Goal: Task Accomplishment & Management: Manage account settings

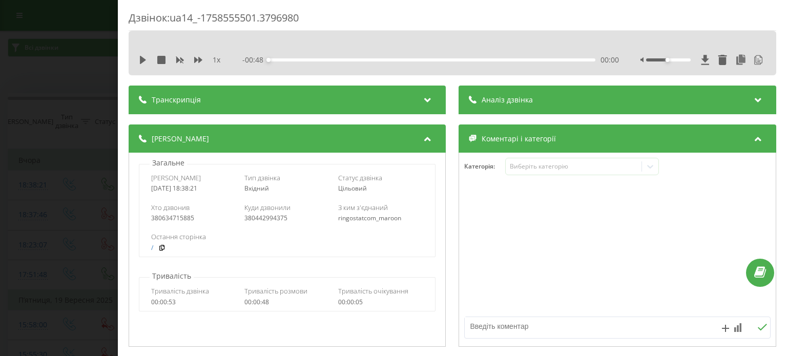
click at [81, 157] on div "Дзвінок : ua14_-1758555501.3796980 1 x - 00:48 00:00 00:00 Транскрипція 00:00 Д…" at bounding box center [393, 178] width 787 height 356
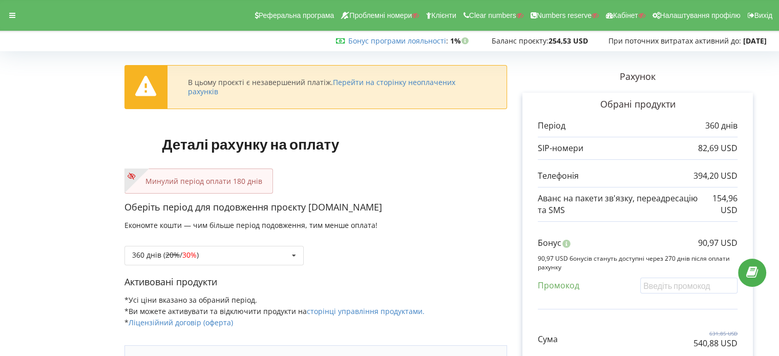
drag, startPoint x: 537, startPoint y: 148, endPoint x: 616, endPoint y: 204, distance: 97.3
click at [616, 204] on div "Обрані продукти Період 360 днів 82,69 USD 394,20 USD 154,96 USD" at bounding box center [638, 242] width 231 height 299
copy div "SIP-номери 82,69 USD ..."
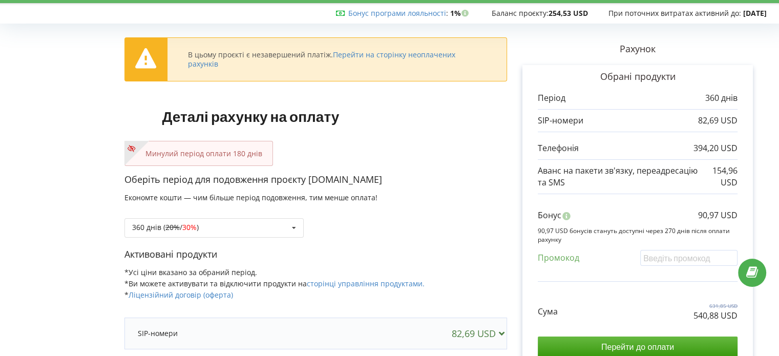
scroll to position [51, 0]
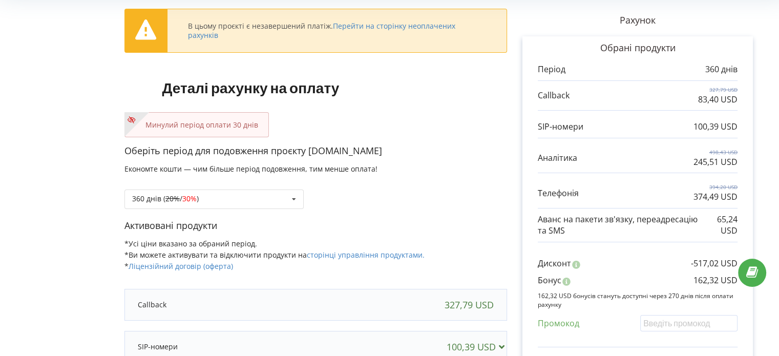
scroll to position [210, 0]
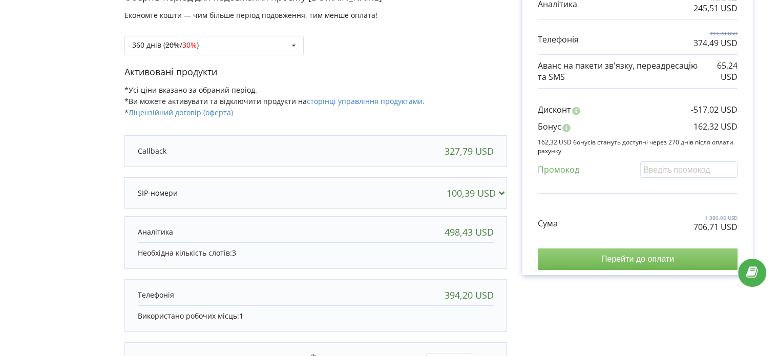
click at [667, 261] on input "Перейти до оплати" at bounding box center [638, 260] width 200 height 22
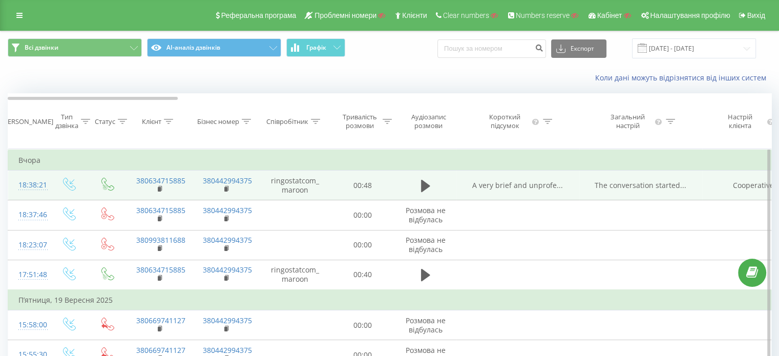
click at [39, 194] on div "18:38:21" at bounding box center [28, 185] width 20 height 20
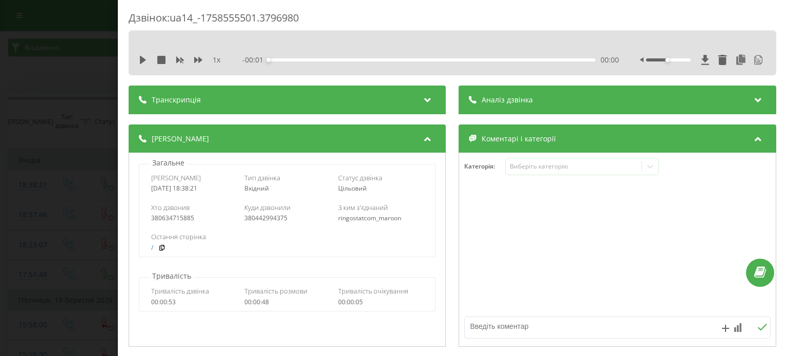
click at [61, 89] on div "Дзвінок : ua14_-1758555501.3796980 1 x - 00:01 00:00 00:00 Транскрипція Для AI-…" at bounding box center [393, 178] width 787 height 356
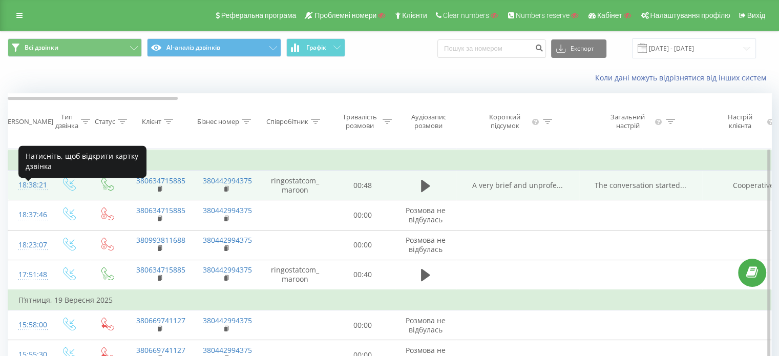
click at [28, 193] on div "18:38:21" at bounding box center [28, 185] width 20 height 20
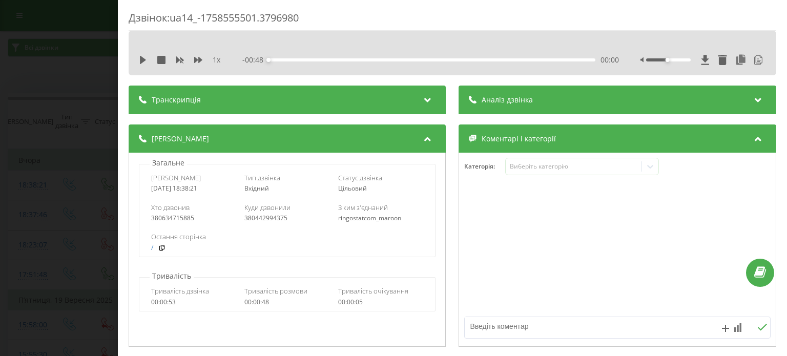
click at [235, 53] on div "1 x - 00:48 00:00 00:00" at bounding box center [452, 59] width 632 height 15
click at [235, 95] on div "Транскрипція" at bounding box center [287, 100] width 317 height 29
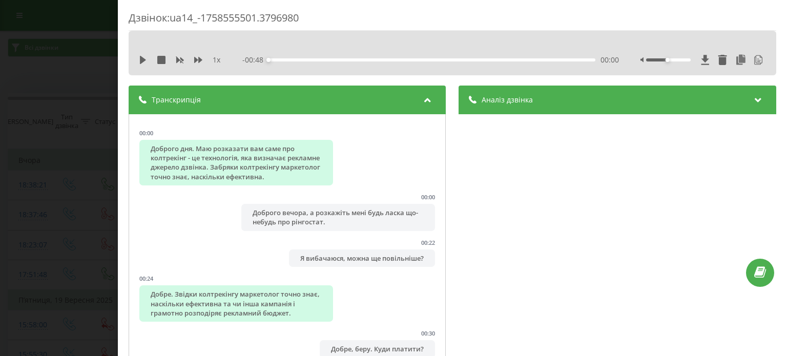
click at [596, 96] on div "Аналіз дзвінка" at bounding box center [617, 100] width 317 height 29
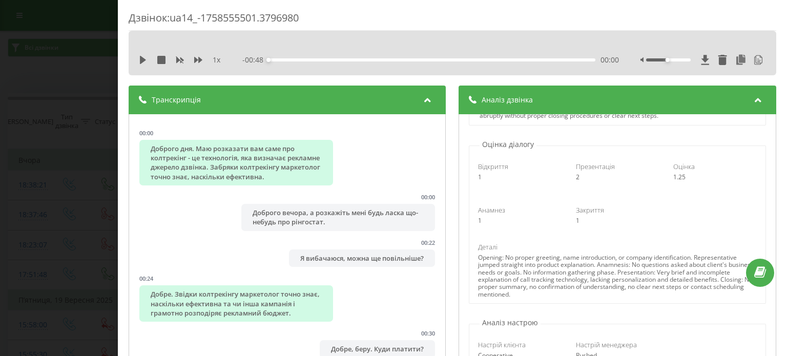
scroll to position [102, 0]
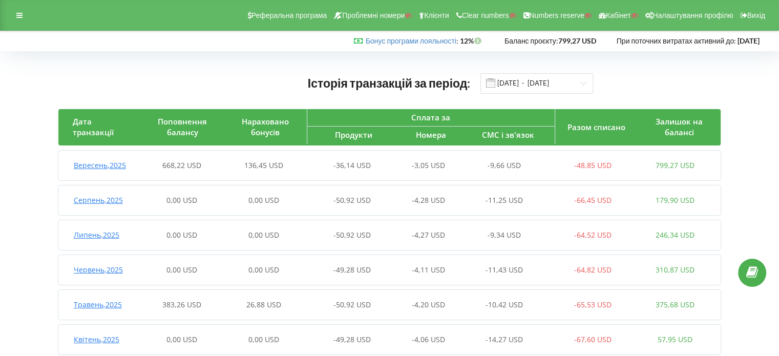
click at [178, 166] on span "668,22 USD" at bounding box center [181, 165] width 39 height 10
click at [22, 14] on icon at bounding box center [19, 15] width 6 height 7
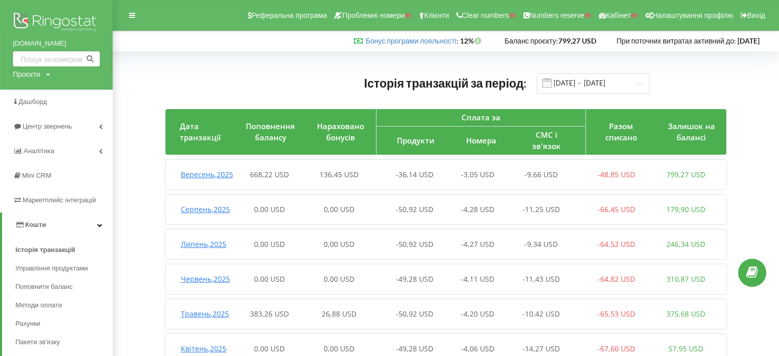
click at [42, 74] on div "Проєкти Пошук" at bounding box center [31, 74] width 37 height 10
click at [44, 104] on div "Пошук" at bounding box center [59, 95] width 92 height 32
click at [39, 96] on input "text" at bounding box center [44, 95] width 51 height 15
type input "м"
paste input "[DOMAIN_NAME]"
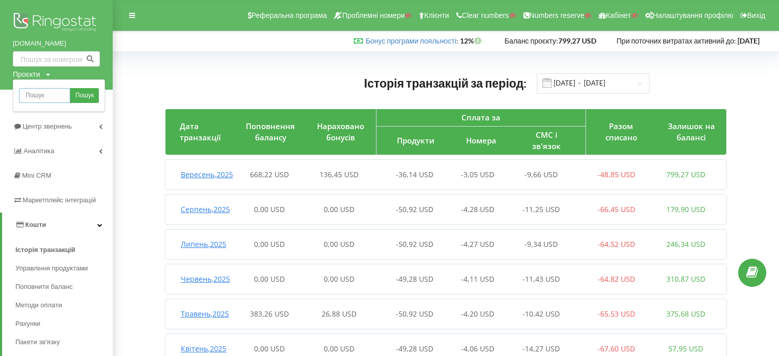
type input "[DOMAIN_NAME]"
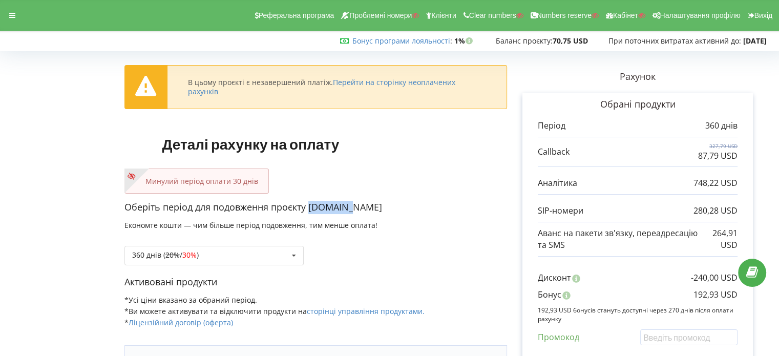
copy p "[DOMAIN_NAME]"
drag, startPoint x: 344, startPoint y: 204, endPoint x: 310, endPoint y: 209, distance: 35.1
click at [310, 209] on p "Оберіть період для подовження проєкту [DOMAIN_NAME]" at bounding box center [316, 207] width 383 height 13
copy p "192,93 USD"
drag, startPoint x: 690, startPoint y: 293, endPoint x: 525, endPoint y: 352, distance: 175.4
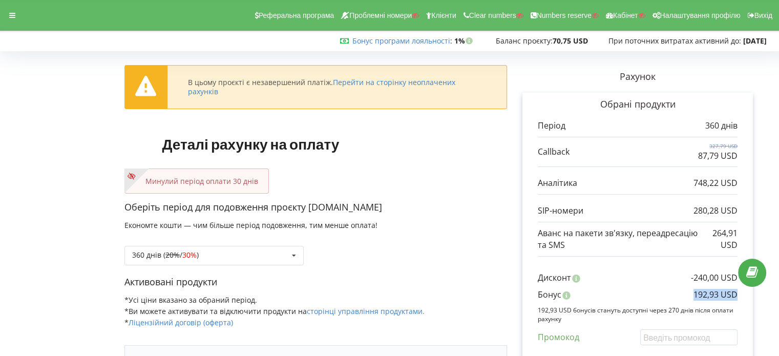
click at [736, 296] on div "Бонус 192,93 USD" at bounding box center [638, 297] width 200 height 17
drag, startPoint x: 771, startPoint y: 45, endPoint x: 727, endPoint y: 45, distance: 43.6
click at [727, 45] on div "В цьому проєкті є незавершений платіж. Перейти на сторінку неоплачених рахунків…" at bounding box center [389, 320] width 779 height 552
copy strong "2025-10-11"
drag, startPoint x: 731, startPoint y: 39, endPoint x: 774, endPoint y: 43, distance: 43.2
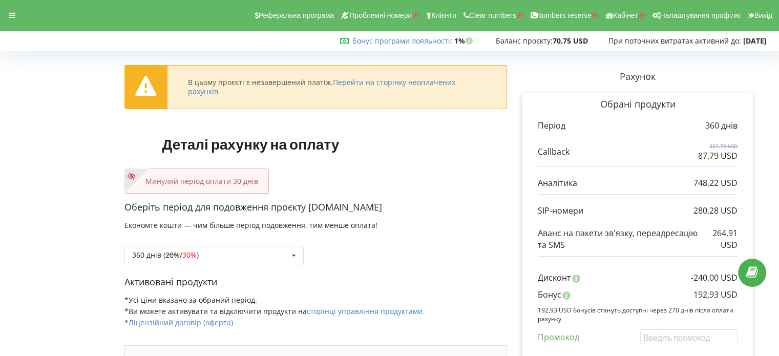
click at [774, 43] on div "Бонус програми лояльності : Бонус : 1% 70,75 USD" at bounding box center [387, 41] width 774 height 10
click at [13, 12] on icon at bounding box center [12, 15] width 6 height 7
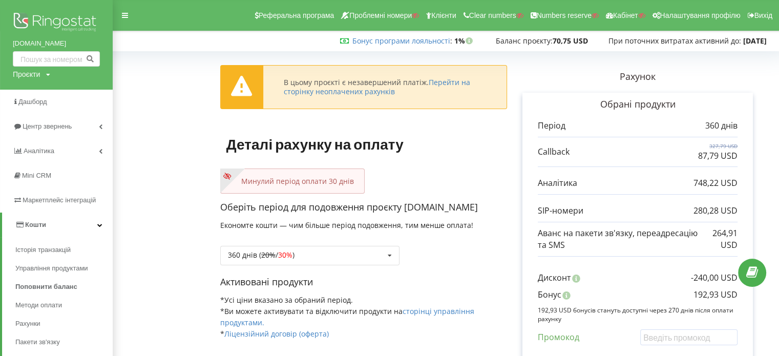
click at [31, 69] on div "Проєкти" at bounding box center [26, 74] width 27 height 10
click at [35, 92] on input "text" at bounding box center [44, 95] width 51 height 15
paste input "[DOMAIN_NAME]"
type input "[DOMAIN_NAME]"
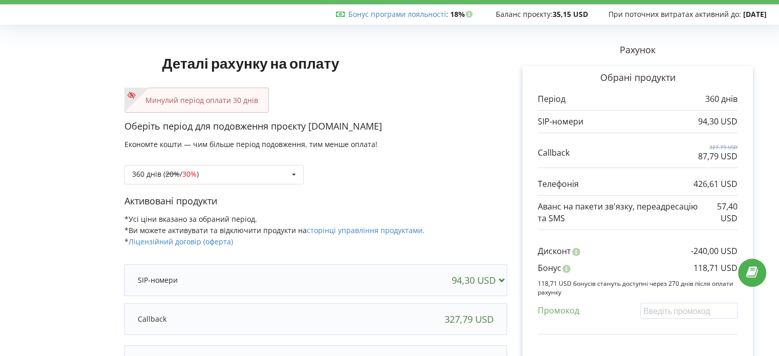
scroll to position [51, 0]
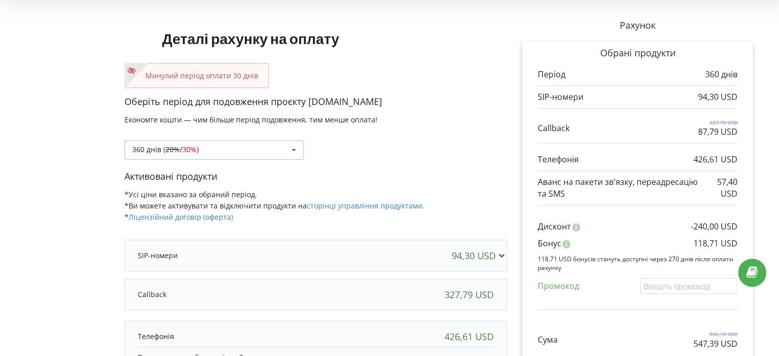
click at [163, 148] on div "360 днів ( 20% / 30% )" at bounding box center [165, 149] width 67 height 7
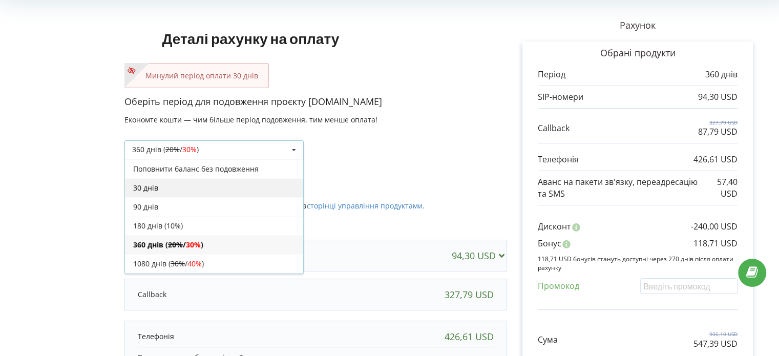
scroll to position [17, 0]
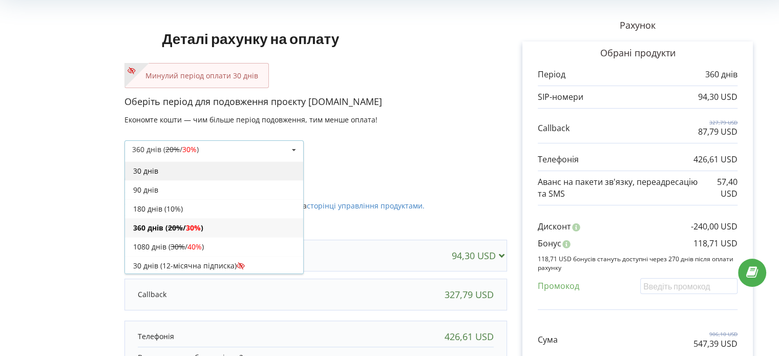
click at [168, 171] on div "30 днів" at bounding box center [214, 170] width 178 height 19
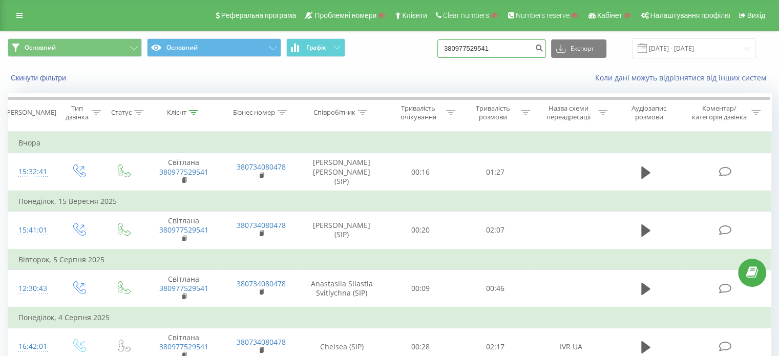
click at [476, 55] on input "380977529541" at bounding box center [492, 48] width 109 height 18
paste input "507075000"
type input "380507075000"
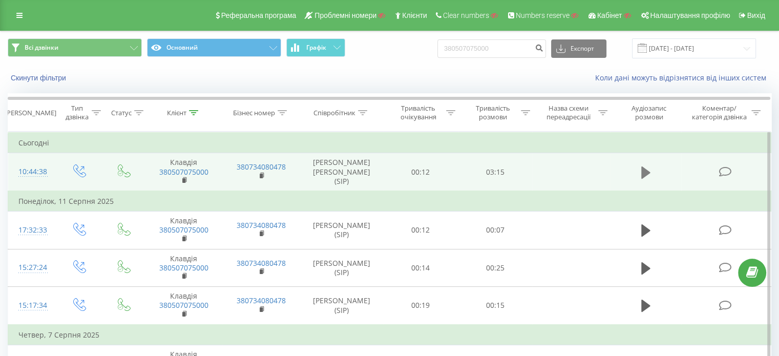
click at [650, 174] on icon at bounding box center [646, 173] width 9 height 14
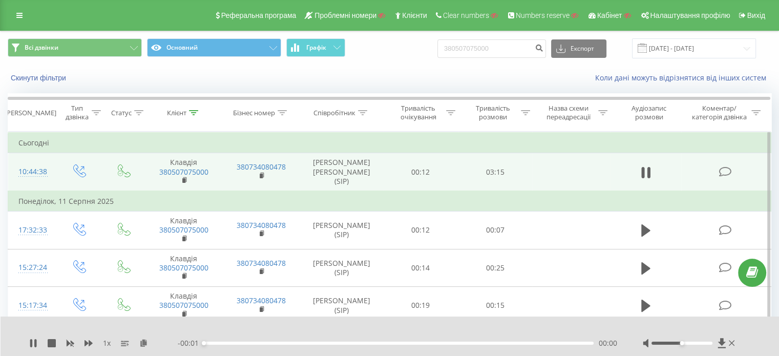
click at [28, 344] on div "1 x - 00:01 00:00 00:00" at bounding box center [390, 336] width 779 height 39
click at [29, 344] on div "1 x - 00:01 00:00 00:00" at bounding box center [390, 336] width 779 height 39
click at [36, 343] on icon at bounding box center [33, 343] width 8 height 8
click at [148, 345] on icon at bounding box center [143, 342] width 9 height 7
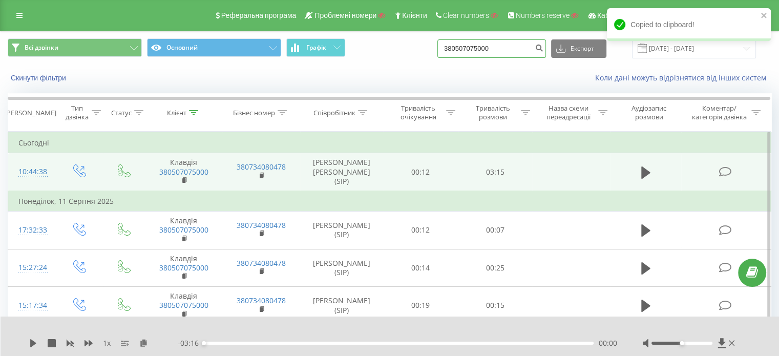
click at [481, 48] on input "380507075000" at bounding box center [492, 48] width 109 height 18
paste input "672720199"
type input "380672720199"
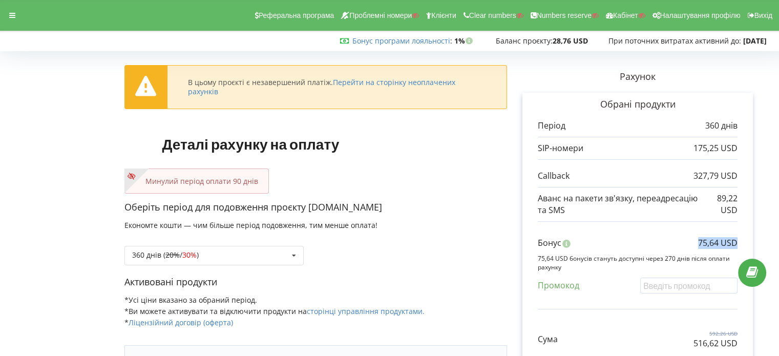
copy p "75,64 USD"
drag, startPoint x: 696, startPoint y: 239, endPoint x: 762, endPoint y: 244, distance: 66.8
click at [762, 244] on div "Рахунок Обрані продукти Період 360 днів 175,25 USD 327,79 USD 89,22 USD Бонус 7…" at bounding box center [637, 289] width 261 height 468
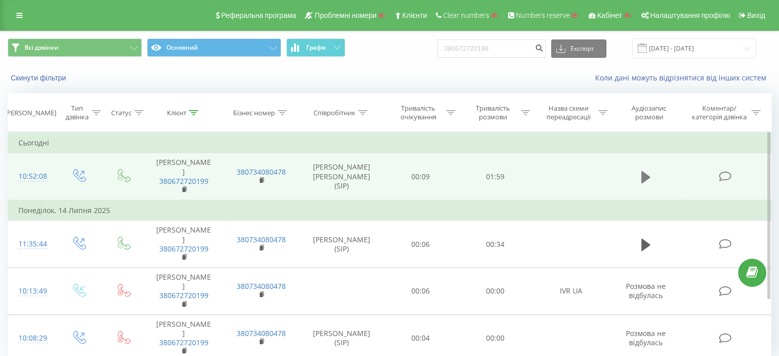
click at [643, 173] on icon at bounding box center [646, 177] width 9 height 12
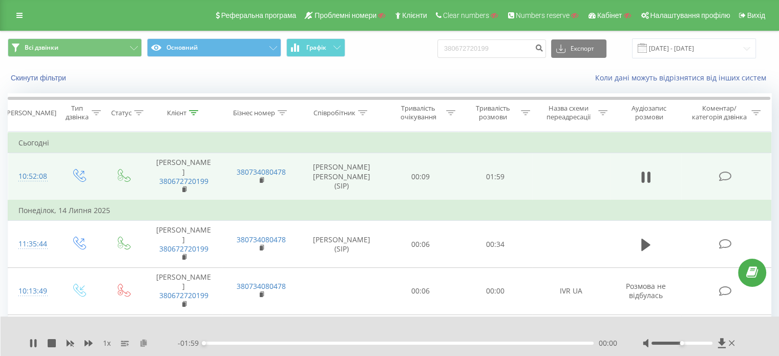
click at [143, 341] on icon at bounding box center [143, 342] width 9 height 7
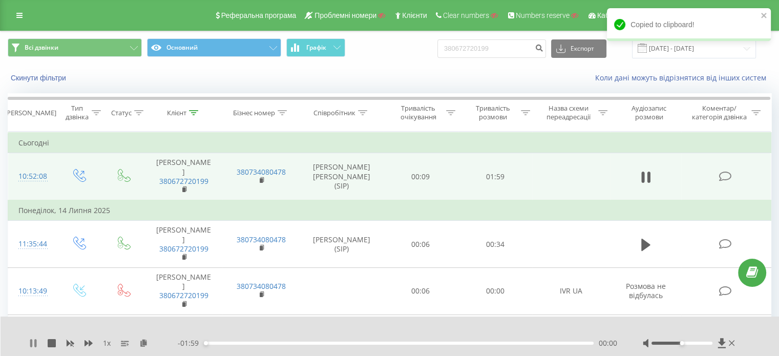
click at [33, 346] on icon at bounding box center [33, 343] width 8 height 8
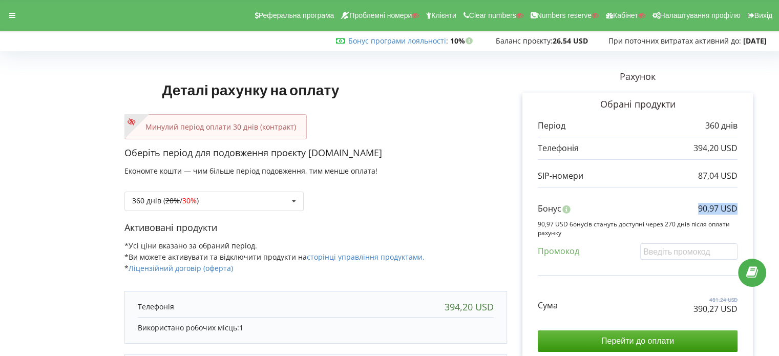
copy p "90,97 USD"
drag, startPoint x: 694, startPoint y: 208, endPoint x: 676, endPoint y: 251, distance: 46.4
click at [736, 212] on div "Бонус 90,97 USD" at bounding box center [638, 211] width 200 height 17
copy p "[DOMAIN_NAME]"
drag, startPoint x: 385, startPoint y: 149, endPoint x: 309, endPoint y: 159, distance: 77.0
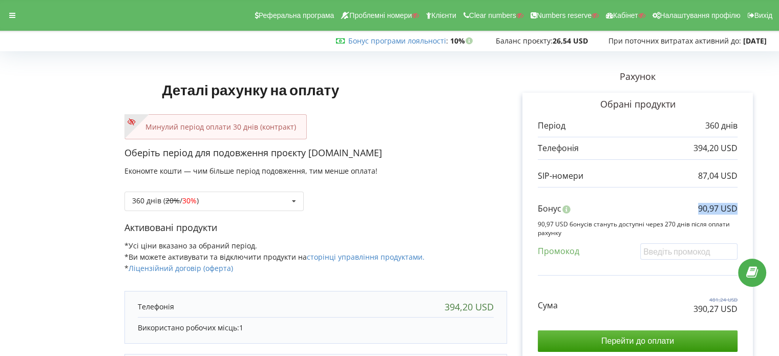
click at [309, 159] on p "Оберіть період для подовження проєкту [DOMAIN_NAME]" at bounding box center [316, 153] width 383 height 13
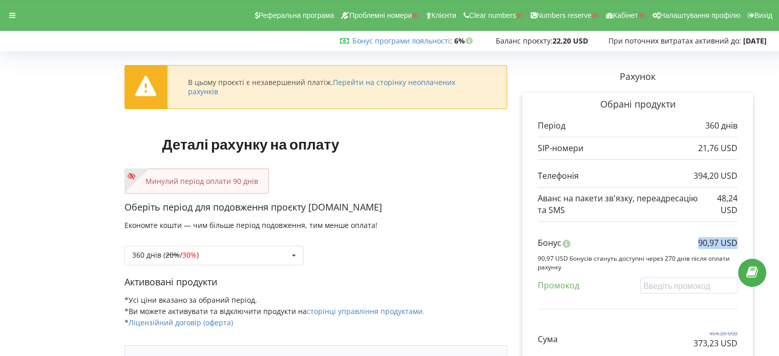
copy p "90,97 USD"
drag, startPoint x: 697, startPoint y: 241, endPoint x: 758, endPoint y: 247, distance: 61.3
click at [758, 247] on div "Рахунок Обрані продукти Період 360 днів 21,76 USD 394,20 USD 48,24 USD Бонус 90…" at bounding box center [637, 299] width 261 height 489
click at [18, 17] on div at bounding box center [12, 15] width 18 height 14
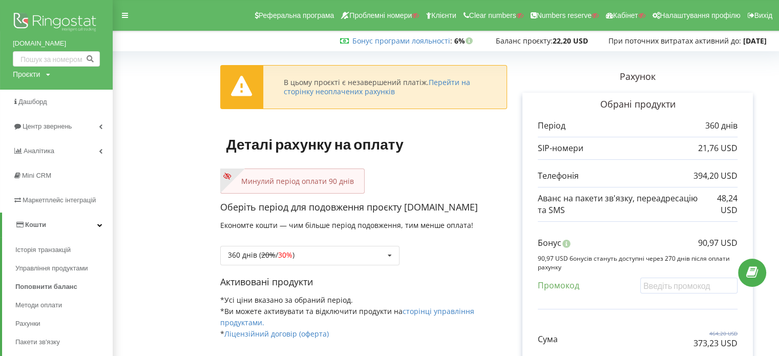
click at [30, 75] on div "Проєкти" at bounding box center [26, 74] width 27 height 10
click at [49, 96] on input "text" at bounding box center [44, 95] width 51 height 15
paste input "[DOMAIN_NAME]"
type input "[DOMAIN_NAME]"
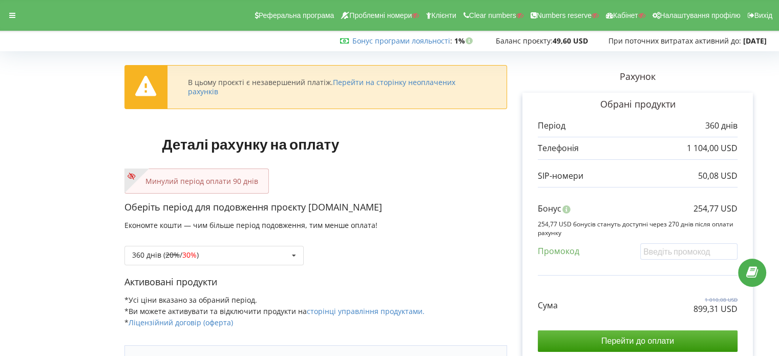
scroll to position [51, 0]
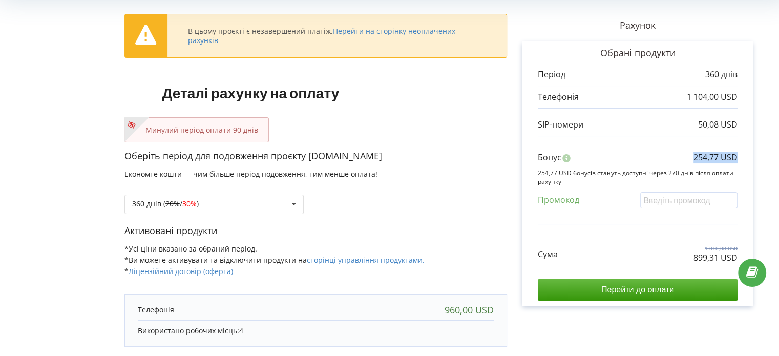
copy p "254,77 USD"
drag, startPoint x: 691, startPoint y: 158, endPoint x: 753, endPoint y: 160, distance: 61.5
click at [753, 160] on div "Обрані продукти Період 360 днів 1 104,00 USD 50,08 USD Бонус" at bounding box center [638, 174] width 231 height 264
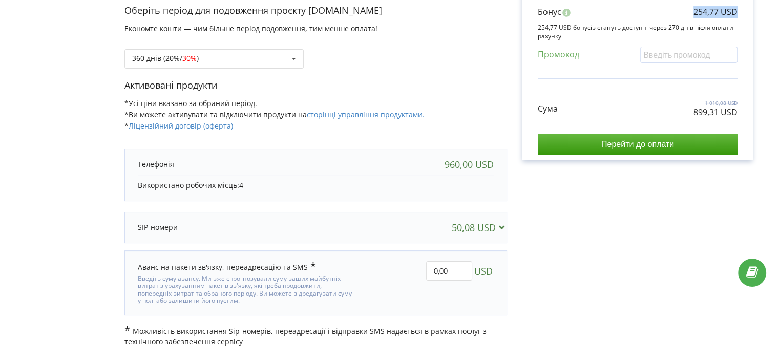
scroll to position [0, 0]
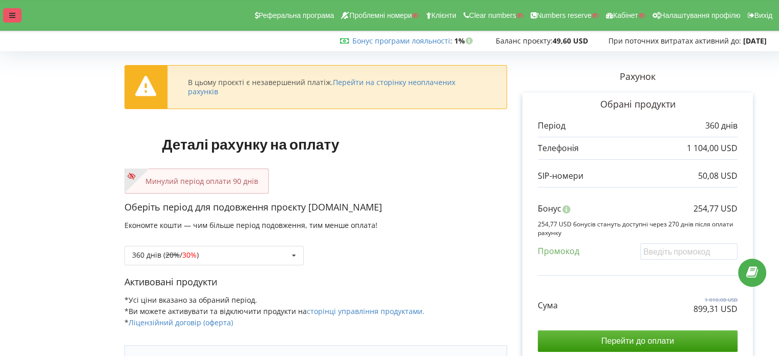
click at [10, 17] on icon at bounding box center [12, 15] width 6 height 7
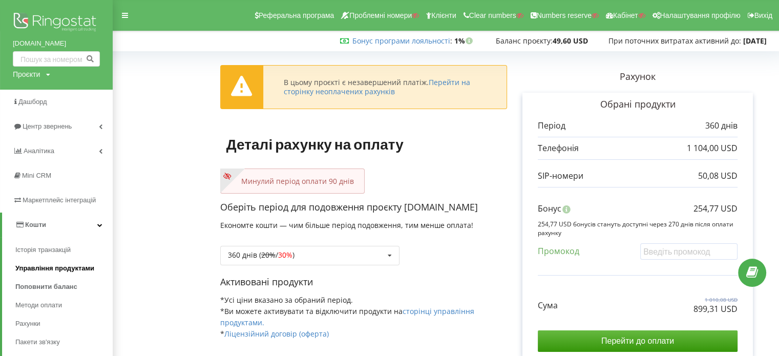
click at [57, 269] on span "Управління продуктами" at bounding box center [54, 268] width 79 height 10
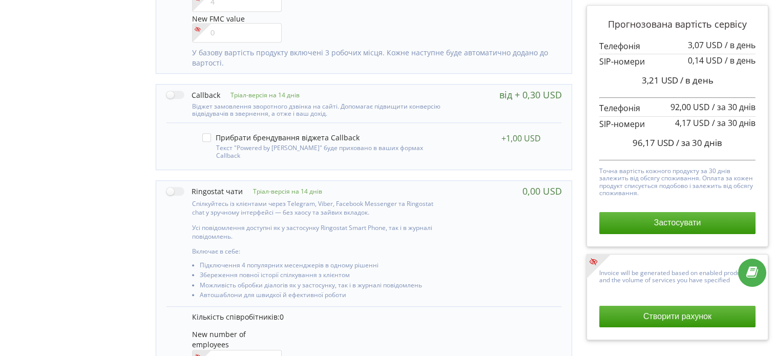
scroll to position [828, 0]
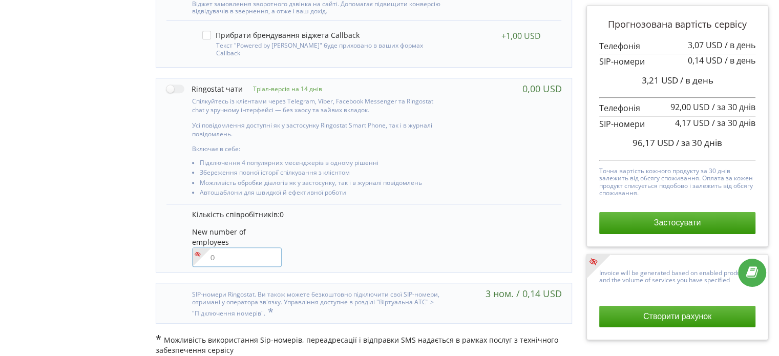
click at [228, 248] on input"] "number" at bounding box center [237, 257] width 90 height 19
type input"] "1"
click at [425, 230] on div "New number of employees 1" at bounding box center [372, 247] width 360 height 40
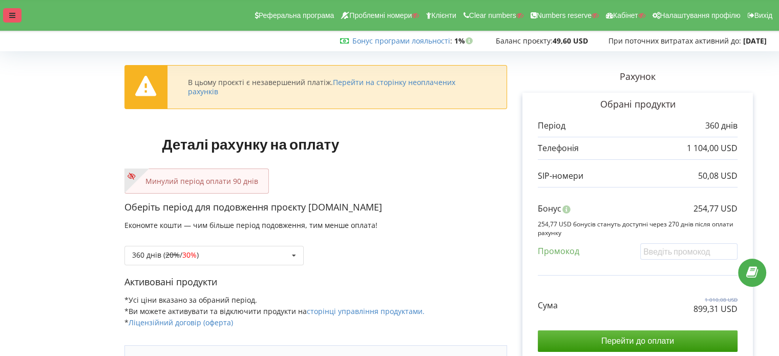
click at [9, 19] on div at bounding box center [12, 15] width 18 height 14
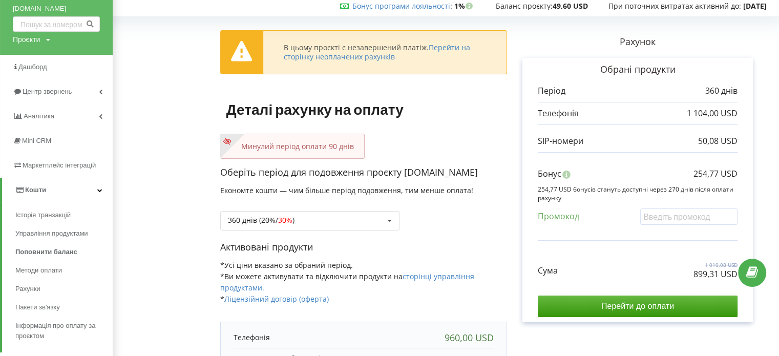
scroll to position [102, 0]
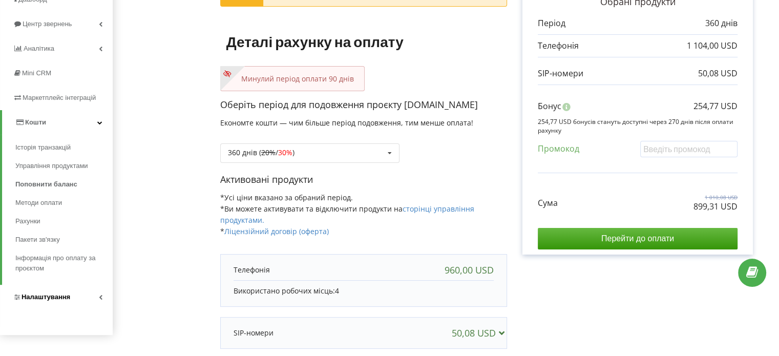
click at [70, 300] on span "Налаштування" at bounding box center [46, 297] width 49 height 8
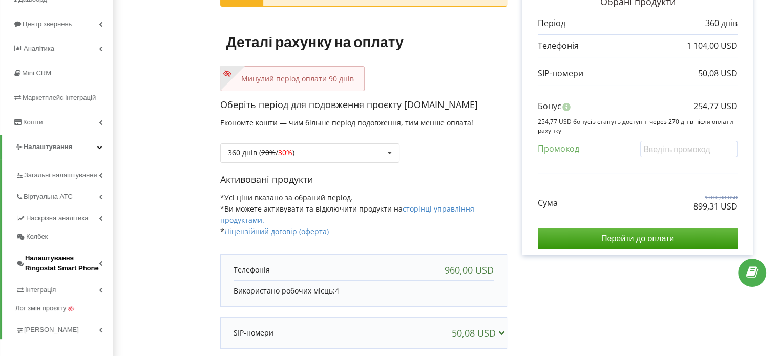
scroll to position [154, 0]
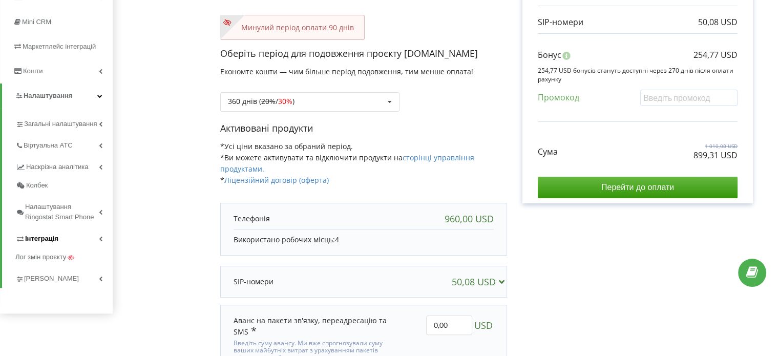
click at [43, 243] on span "Інтеграція" at bounding box center [41, 239] width 33 height 10
click at [443, 97] on div "360 днів ( 20% / 30% ) Поповнити баланс без подовження 20% / 30% 30% / 40%" at bounding box center [363, 94] width 287 height 35
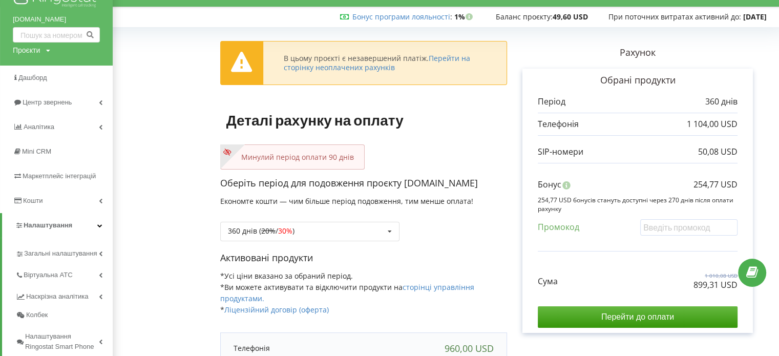
scroll to position [0, 0]
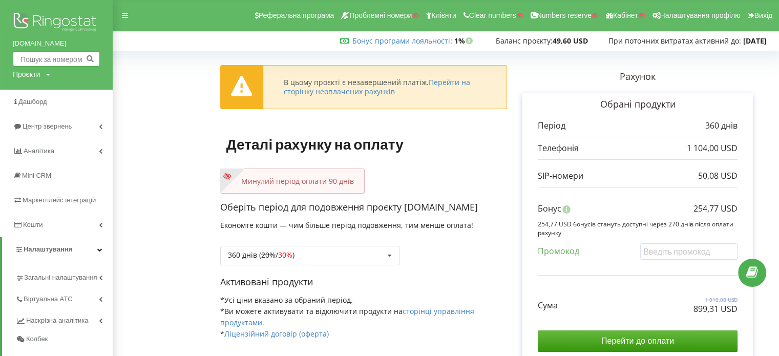
click at [34, 54] on input "text" at bounding box center [56, 58] width 87 height 15
paste input "text"
click at [31, 58] on input "text" at bounding box center [56, 58] width 87 height 15
click at [31, 76] on div "Проєкти" at bounding box center [26, 74] width 27 height 10
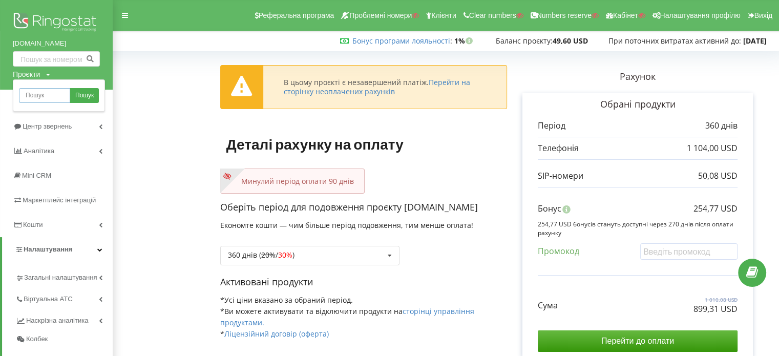
click at [43, 98] on input "text" at bounding box center [44, 95] width 51 height 15
paste input "https://skhidnytsya.com"
type input "https://skhidnytsya.com"
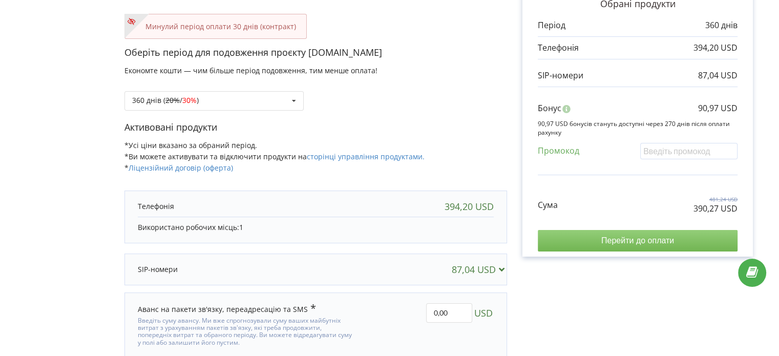
scroll to position [102, 0]
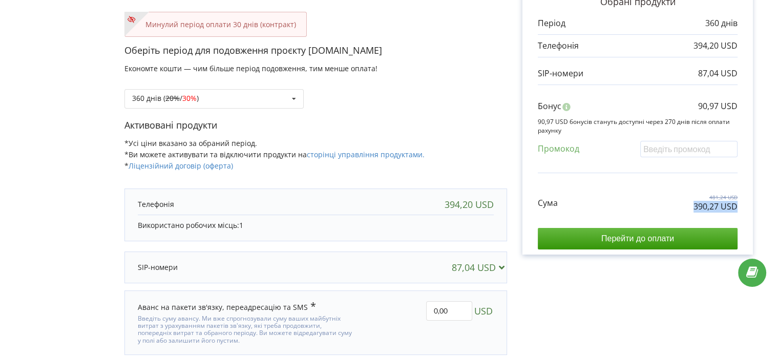
copy p "390,27 USD"
drag, startPoint x: 693, startPoint y: 202, endPoint x: 602, endPoint y: 258, distance: 106.7
click at [765, 213] on div "Рахунок Обрані продукти Період 360 днів 394,20 USD 87,04 USD Бонус 90,97 USD Су…" at bounding box center [637, 169] width 261 height 435
copy p "90,97 USD"
drag, startPoint x: 695, startPoint y: 108, endPoint x: 496, endPoint y: 315, distance: 287.4
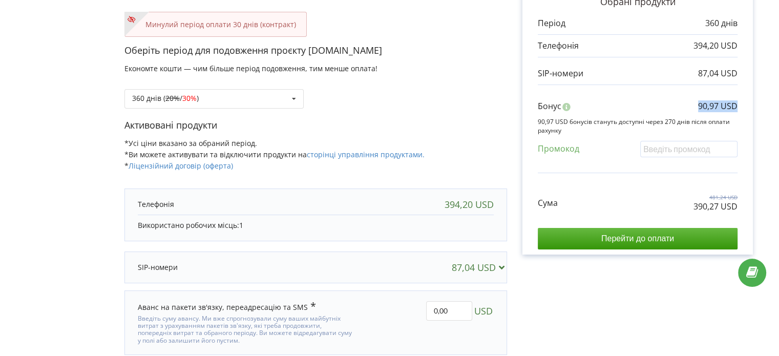
click at [741, 112] on div "Обрані продукти Період 360 днів 394,20 USD 87,04 USD Бонус" at bounding box center [638, 122] width 231 height 264
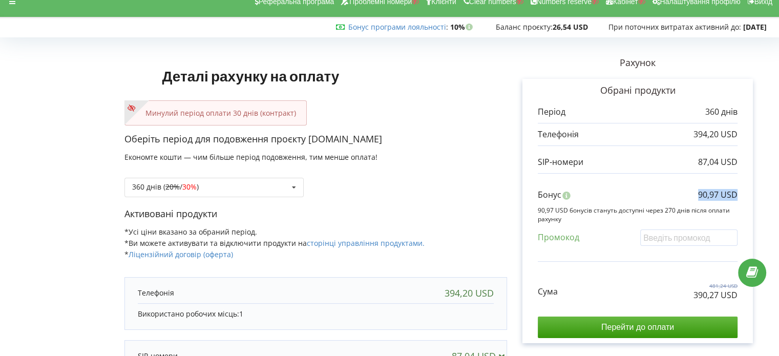
scroll to position [0, 0]
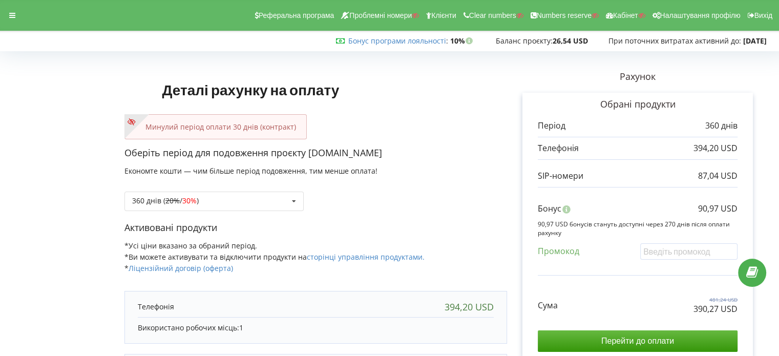
click at [0, 17] on div "Реферальна програма Проблемні номери Клієнти Clear numbers Numbers reserve Кабі…" at bounding box center [390, 15] width 794 height 31
click at [12, 16] on icon at bounding box center [12, 15] width 6 height 7
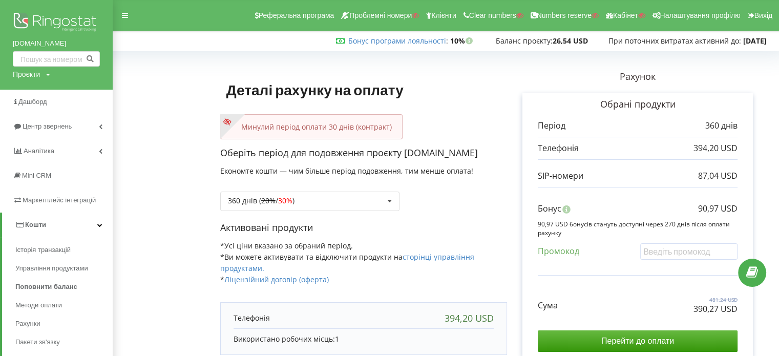
click at [33, 74] on div "Проєкти" at bounding box center [26, 74] width 27 height 10
click at [44, 90] on input "text" at bounding box center [44, 95] width 51 height 15
paste input "[URL][DOMAIN_NAME]"
type input "[URL][DOMAIN_NAME]"
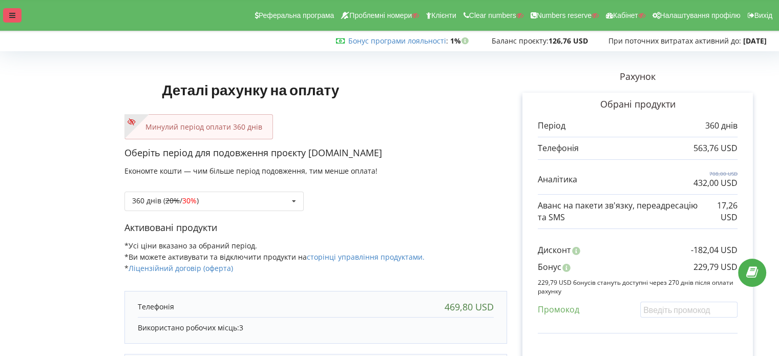
click at [15, 20] on div at bounding box center [12, 15] width 18 height 14
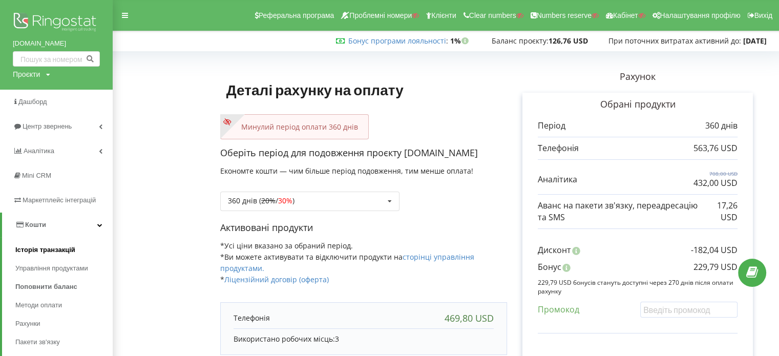
click at [64, 252] on span "Історія транзакцій" at bounding box center [45, 250] width 60 height 10
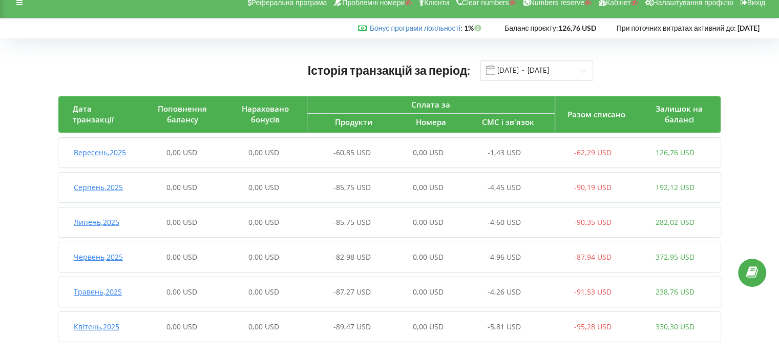
scroll to position [25, 0]
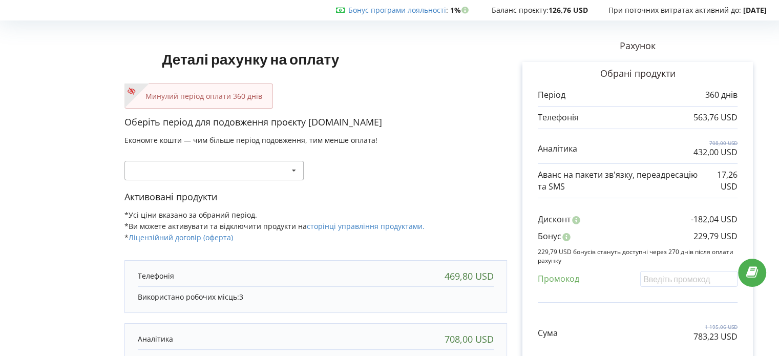
click at [277, 169] on div "Поповнити баланс без подовження 30 днів 20% / 30% 30% / 40%" at bounding box center [214, 170] width 179 height 19
click at [295, 172] on icon at bounding box center [293, 170] width 15 height 19
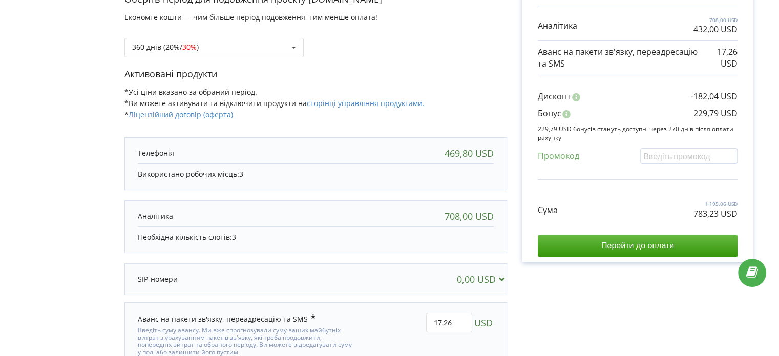
click at [645, 246] on input "Перейти до оплати" at bounding box center [638, 246] width 200 height 22
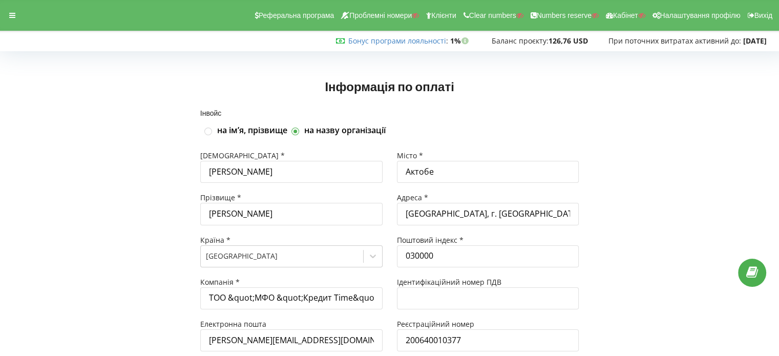
drag, startPoint x: 8, startPoint y: 11, endPoint x: 2, endPoint y: 49, distance: 37.9
click at [8, 11] on div at bounding box center [12, 15] width 18 height 14
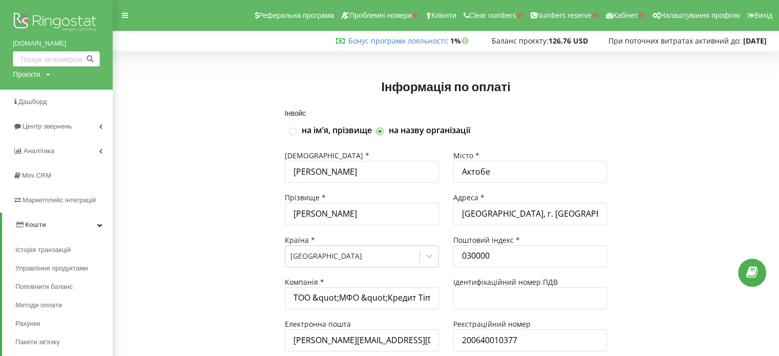
click at [21, 77] on div "Проєкти" at bounding box center [26, 74] width 27 height 10
click at [36, 93] on input "text" at bounding box center [44, 95] width 51 height 15
paste input "https://skhidnytsya.com"
click at [25, 96] on input "https://skhidnytsya.com" at bounding box center [44, 95] width 51 height 15
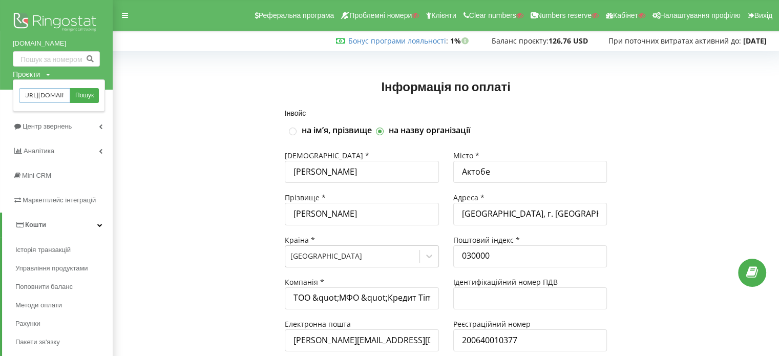
scroll to position [0, 0]
drag, startPoint x: 45, startPoint y: 96, endPoint x: 0, endPoint y: 95, distance: 44.6
click at [0, 95] on div "credittime.kz Проєкти https://skhidnytsya.com Пошук Дашборд Центр звернень Анал…" at bounding box center [56, 219] width 113 height 438
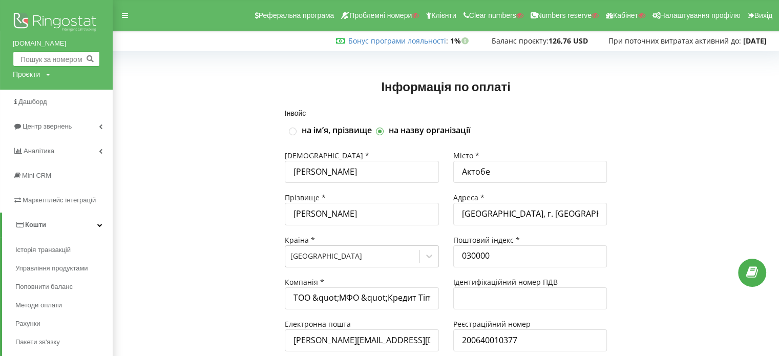
click at [38, 65] on input "text" at bounding box center [56, 58] width 87 height 15
click at [32, 77] on div "Проєкти" at bounding box center [26, 74] width 27 height 10
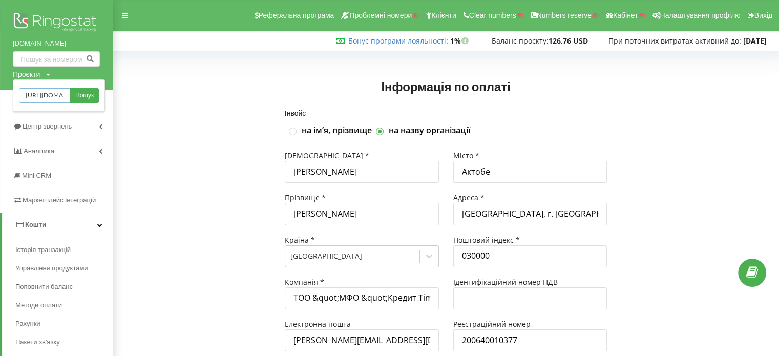
click at [43, 97] on input "https://skhidnytsya.com" at bounding box center [44, 95] width 51 height 15
drag, startPoint x: 43, startPoint y: 97, endPoint x: 0, endPoint y: 94, distance: 43.1
click at [0, 94] on div "credittime.kz Проєкти https://skhidnytsya.com Пошук Дашборд Центр звернень Анал…" at bounding box center [56, 219] width 113 height 438
click at [35, 76] on div "Проєкти" at bounding box center [26, 74] width 27 height 10
drag, startPoint x: 44, startPoint y: 96, endPoint x: 14, endPoint y: 97, distance: 30.3
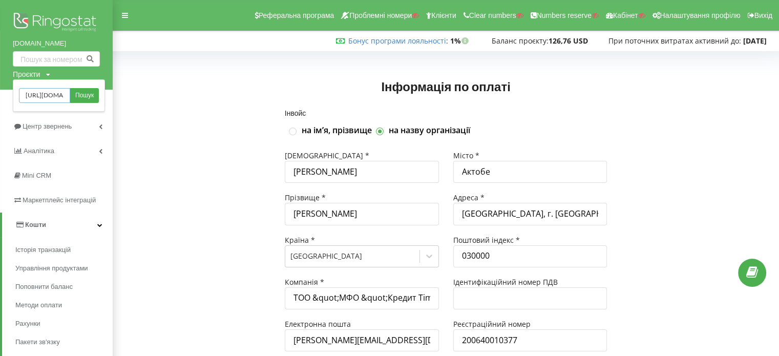
click at [15, 96] on div "https://skhidnytsya.com Пошук" at bounding box center [59, 95] width 92 height 32
type input "skhidnytsya.com"
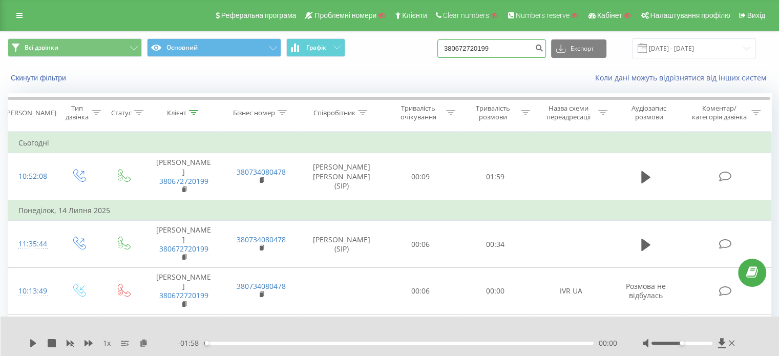
click at [496, 47] on input "380672720199" at bounding box center [492, 48] width 109 height 18
paste input "77055987545"
type input "77055987545"
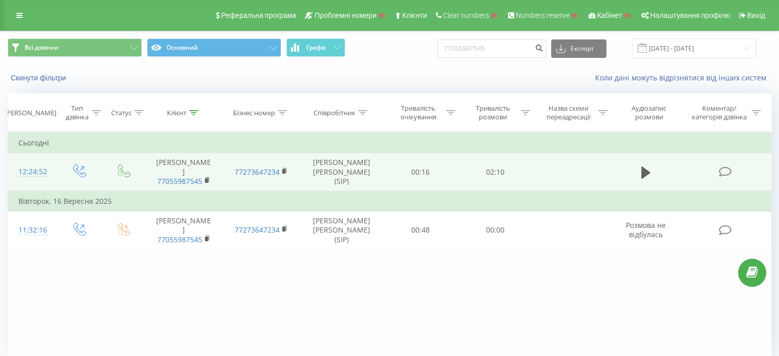
click at [647, 162] on td at bounding box center [646, 172] width 72 height 38
click at [646, 172] on icon at bounding box center [646, 172] width 9 height 12
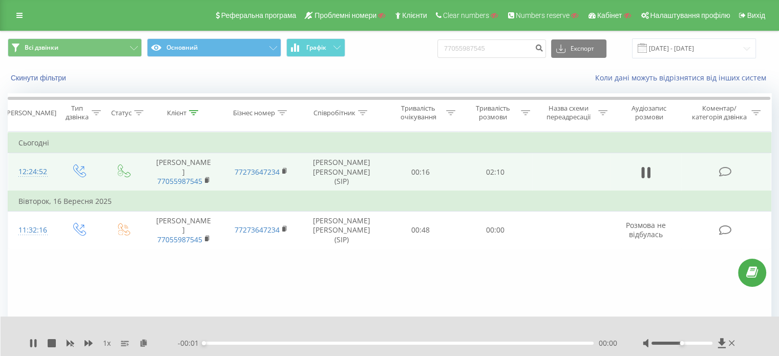
drag, startPoint x: 29, startPoint y: 346, endPoint x: 43, endPoint y: 348, distance: 14.0
click at [31, 346] on icon at bounding box center [33, 343] width 8 height 8
click at [148, 345] on icon at bounding box center [143, 342] width 9 height 7
click at [475, 36] on div "Всі дзвінки Основний Графік 77055987545 Експорт .csv .xls .xlsx [DATE] - [DATE]" at bounding box center [390, 48] width 778 height 34
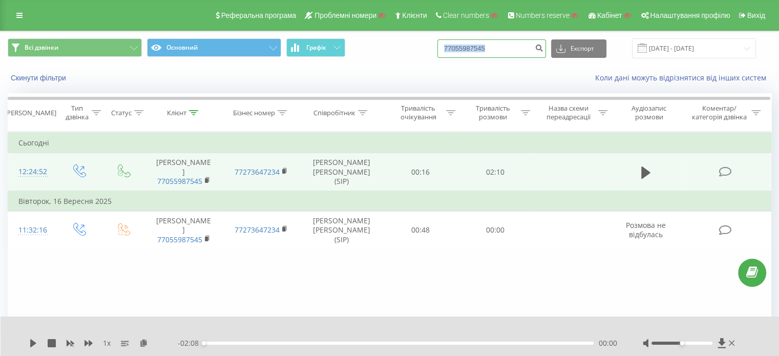
click at [471, 46] on input "77055987545" at bounding box center [492, 48] width 109 height 18
paste input "[PHONE_NUMBER]"
click at [505, 49] on input "[PHONE_NUMBER]" at bounding box center [492, 48] width 109 height 18
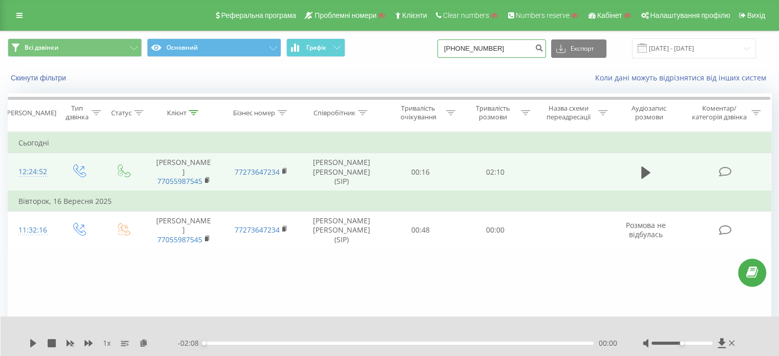
click at [494, 49] on input "[PHONE_NUMBER]" at bounding box center [492, 48] width 109 height 18
type input "38 066 3628224"
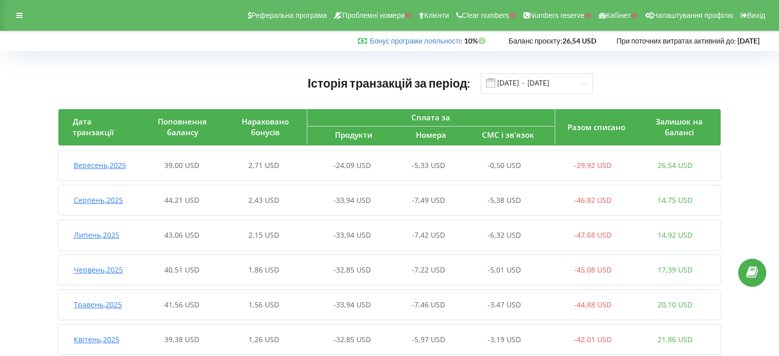
click at [118, 163] on span "Вересень , 2025" at bounding box center [100, 165] width 52 height 10
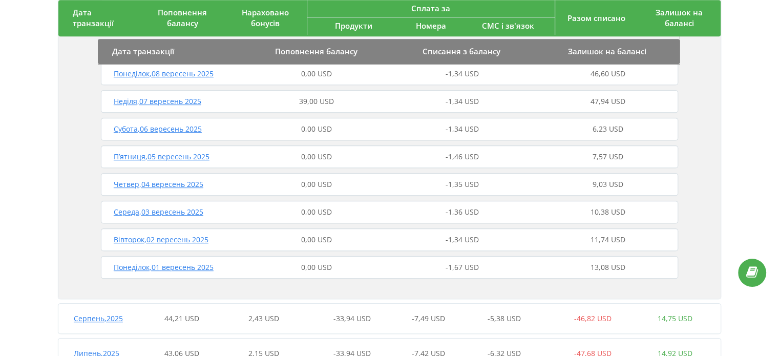
scroll to position [410, 0]
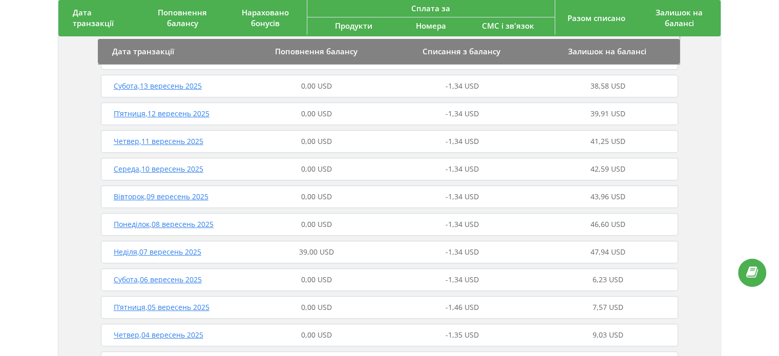
click at [325, 252] on span "39,00 USD" at bounding box center [316, 252] width 35 height 10
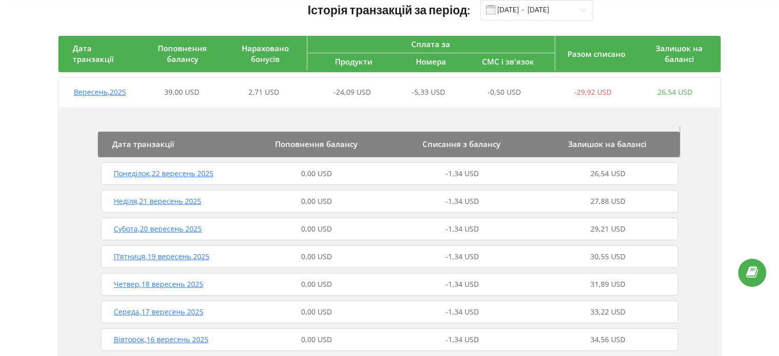
scroll to position [0, 0]
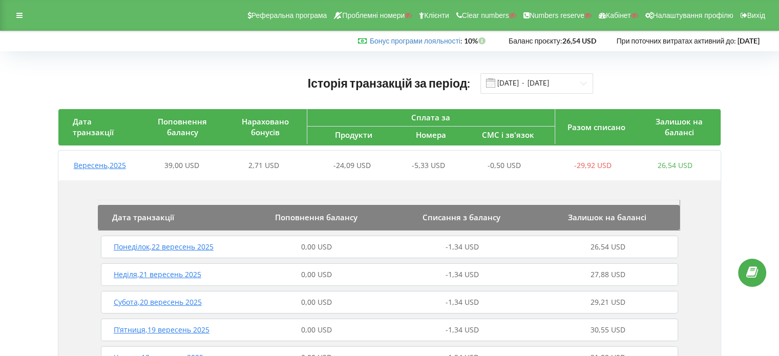
click at [6, 24] on div "Реферальна програма Проблемні номери Клієнти Clear numbers Numbers reserve Кабі…" at bounding box center [389, 15] width 779 height 31
click at [11, 19] on div at bounding box center [19, 15] width 18 height 14
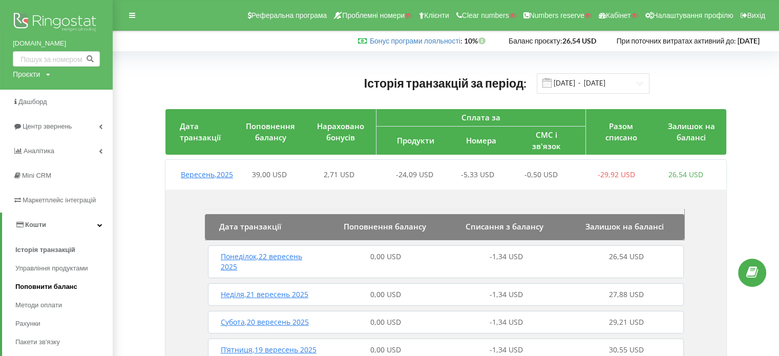
click at [57, 288] on span "Поповнити баланс" at bounding box center [46, 287] width 62 height 10
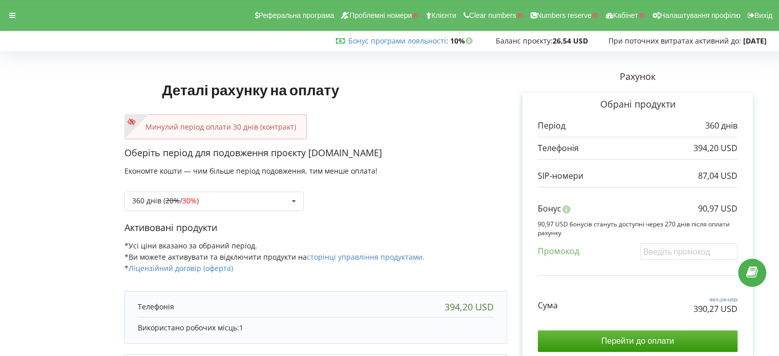
copy div "2025-10-12 При поточних витратах активний до: 2025-10-12"
drag, startPoint x: 596, startPoint y: 40, endPoint x: 768, endPoint y: 42, distance: 172.2
click at [768, 42] on div "Бонус програми лояльності : Бонус : 10% 26,54 USD" at bounding box center [387, 41] width 774 height 10
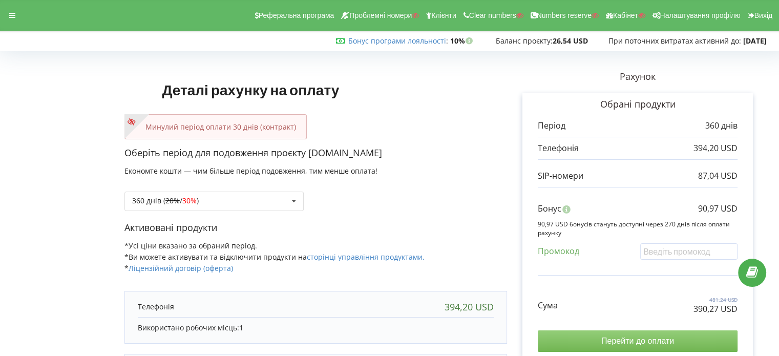
click at [643, 337] on input "Перейти до оплати" at bounding box center [638, 342] width 200 height 22
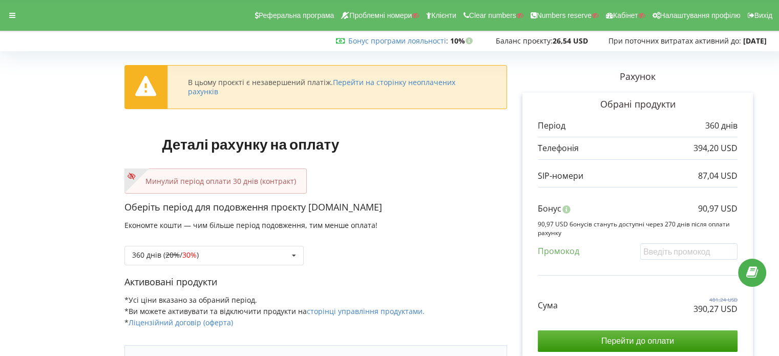
click at [2, 14] on div "Реферальна програма Проблемні номери Клієнти Clear numbers Numbers reserve Кабі…" at bounding box center [390, 15] width 794 height 31
click at [11, 16] on icon at bounding box center [12, 15] width 6 height 7
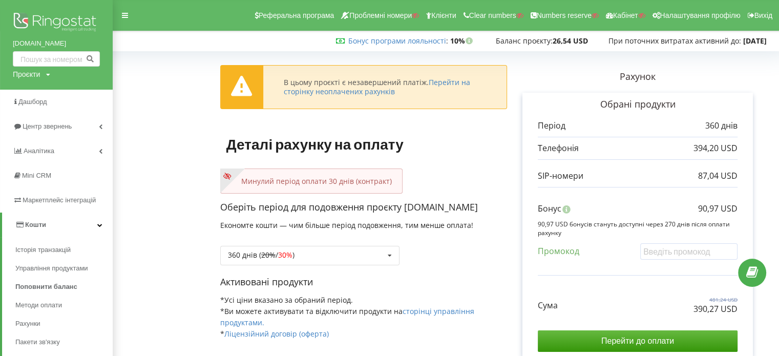
click at [17, 77] on div "Проєкти" at bounding box center [26, 74] width 27 height 10
click at [34, 102] on input "text" at bounding box center [44, 95] width 51 height 15
paste input "himanaliz.ua"
type input "himanaliz.ua"
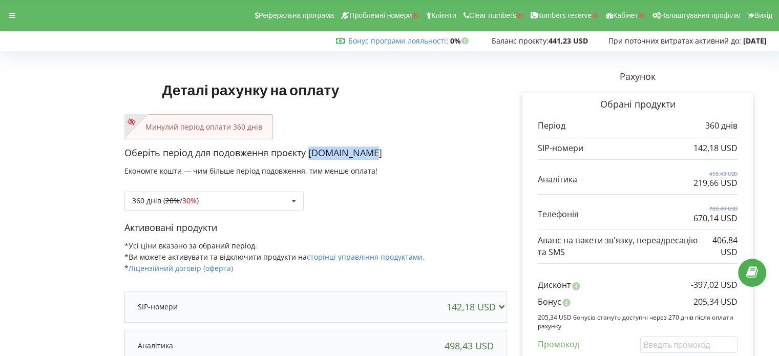
copy p "[DOMAIN_NAME]"
drag, startPoint x: 368, startPoint y: 155, endPoint x: 311, endPoint y: 155, distance: 57.4
click at [311, 155] on p "Оберіть період для подовження проєкту himanaliz.ua" at bounding box center [316, 153] width 383 height 13
copy div "поточних витратах активний до: 2026-01-21"
drag, startPoint x: 613, startPoint y: 42, endPoint x: 780, endPoint y: 46, distance: 167.6
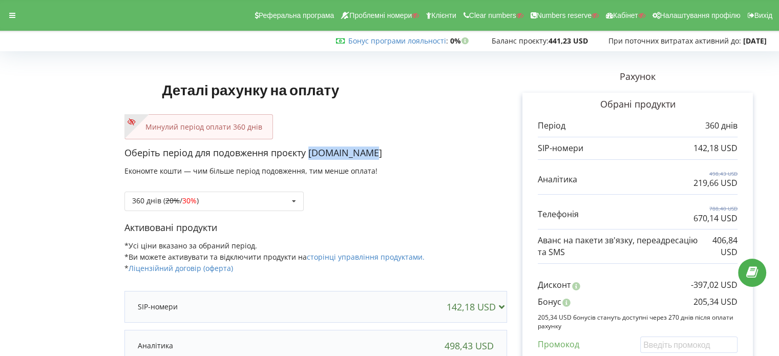
click at [779, 46] on html "Реферальна програма Проблемні номери Клієнти Clear numbers Numbers reserve Кабі…" at bounding box center [389, 178] width 779 height 356
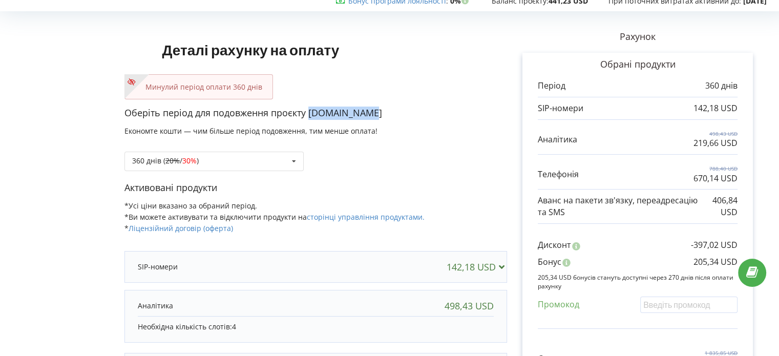
scroll to position [51, 0]
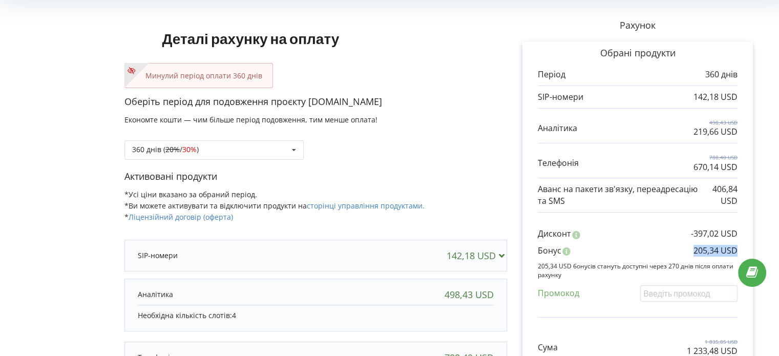
copy p "205,34 USD"
drag, startPoint x: 691, startPoint y: 252, endPoint x: 759, endPoint y: 249, distance: 67.7
click at [759, 249] on div "Рахунок Обрані продукти Період 360 днів 142,18 USD 498,43 USD 219,66 USD 788,40…" at bounding box center [637, 253] width 261 height 498
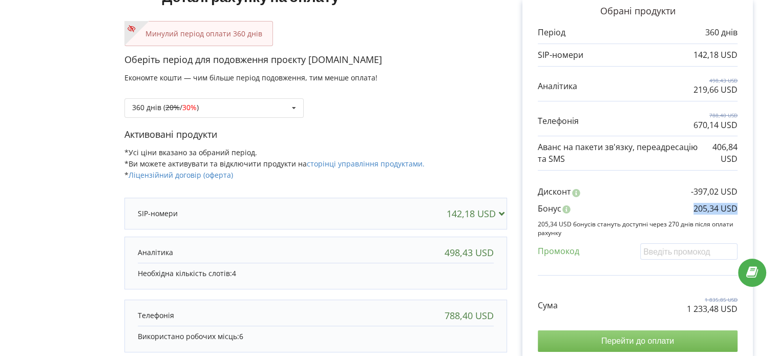
scroll to position [154, 0]
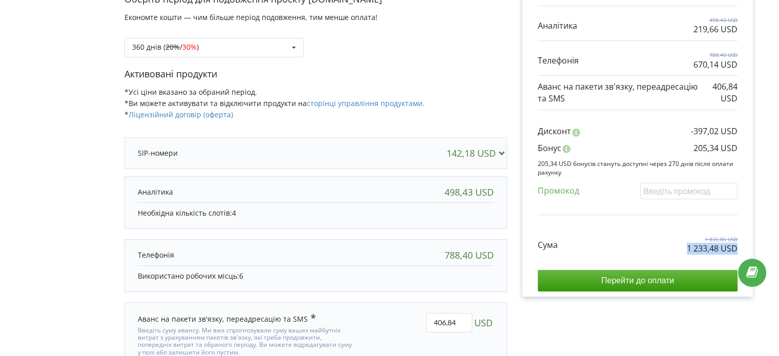
copy p "1 233,48 USD"
drag, startPoint x: 685, startPoint y: 244, endPoint x: 752, endPoint y: 251, distance: 67.4
click at [752, 251] on div "Обрані продукти Період 360 днів 142,18 USD 498,43 USD 219,66 USD" at bounding box center [638, 118] width 231 height 358
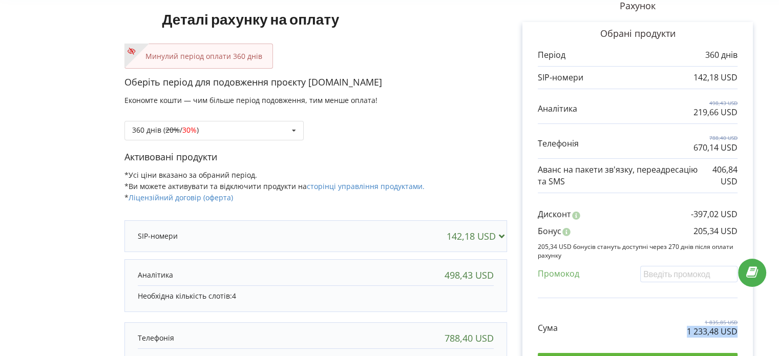
scroll to position [0, 0]
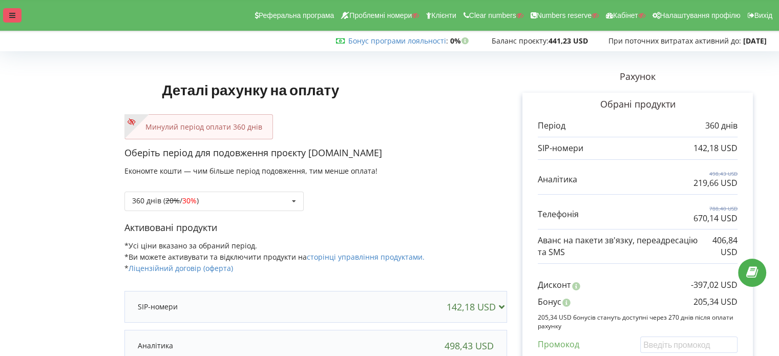
click at [15, 12] on icon at bounding box center [12, 15] width 6 height 7
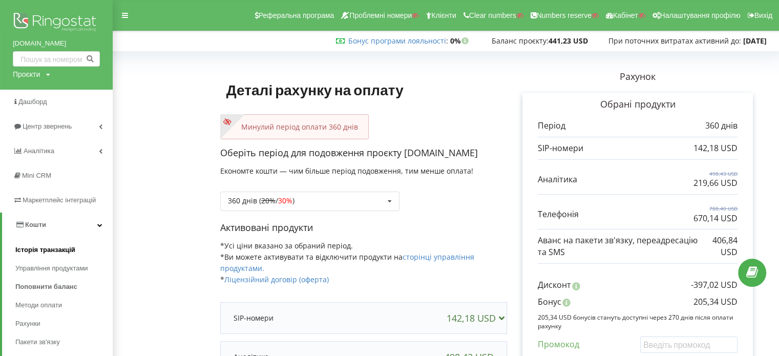
click at [46, 252] on span "Історія транзакцій" at bounding box center [45, 250] width 60 height 10
click at [50, 245] on span "Історія транзакцій" at bounding box center [45, 250] width 60 height 10
click at [49, 257] on link "Історія транзакцій" at bounding box center [63, 250] width 97 height 18
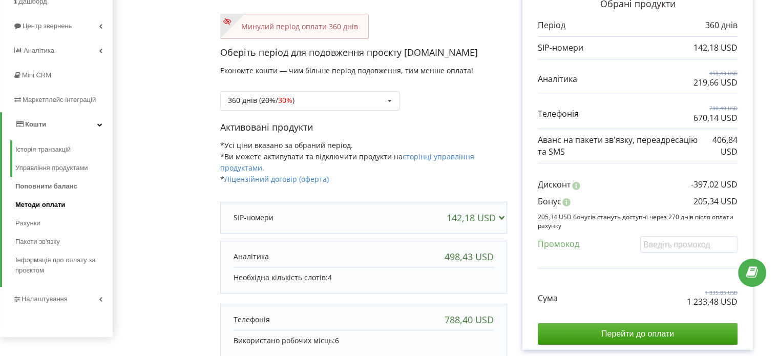
scroll to position [102, 0]
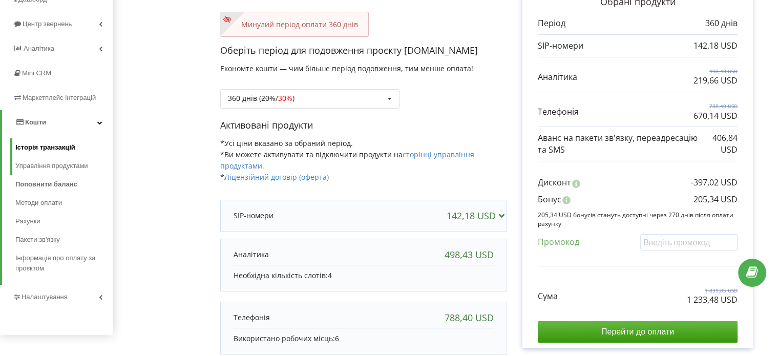
click at [41, 152] on span "Історія транзакцій" at bounding box center [45, 147] width 60 height 10
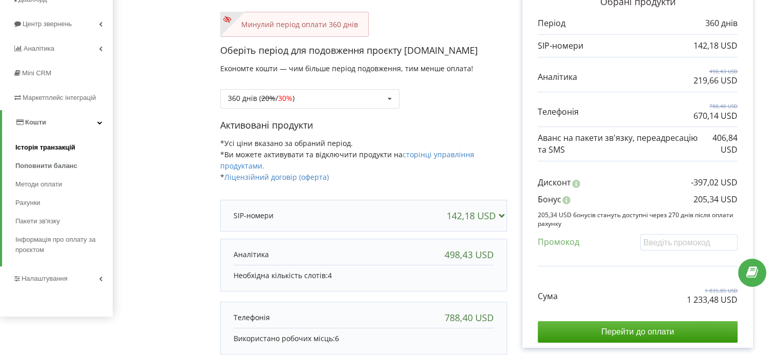
click at [44, 152] on span "Історія транзакцій" at bounding box center [45, 147] width 60 height 10
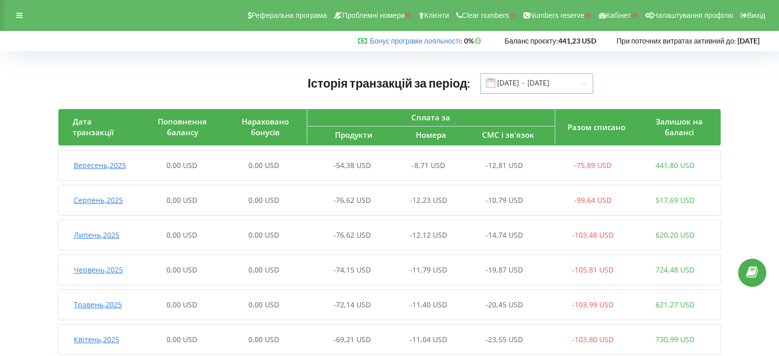
click at [578, 85] on input "[DATE] - [DATE]" at bounding box center [537, 83] width 113 height 20
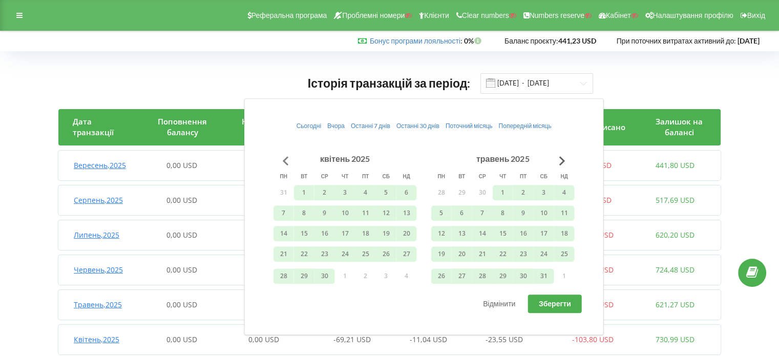
click at [290, 159] on button "Go to previous month" at bounding box center [286, 161] width 20 height 20
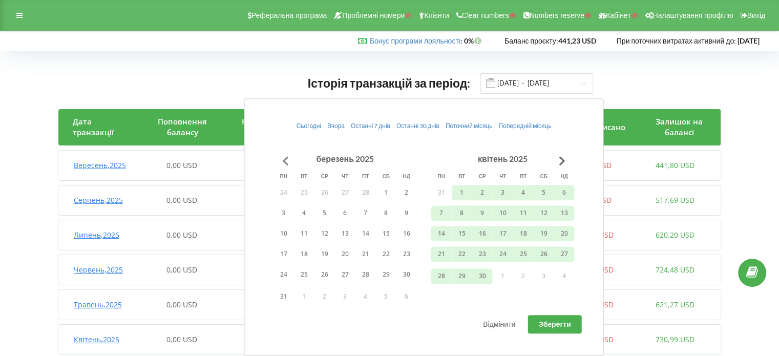
click at [290, 159] on button "Go to previous month" at bounding box center [286, 161] width 20 height 20
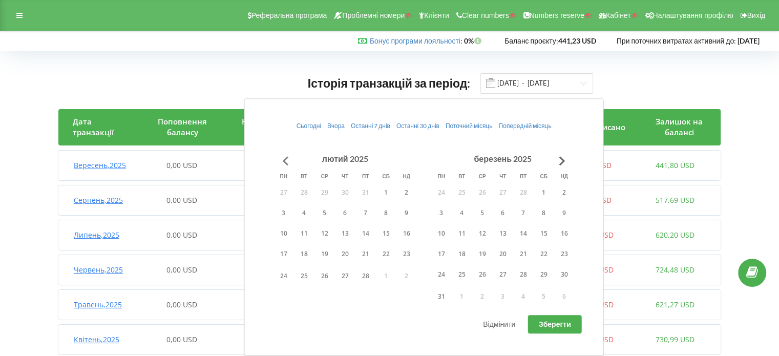
click at [290, 159] on button "Go to previous month" at bounding box center [286, 161] width 20 height 20
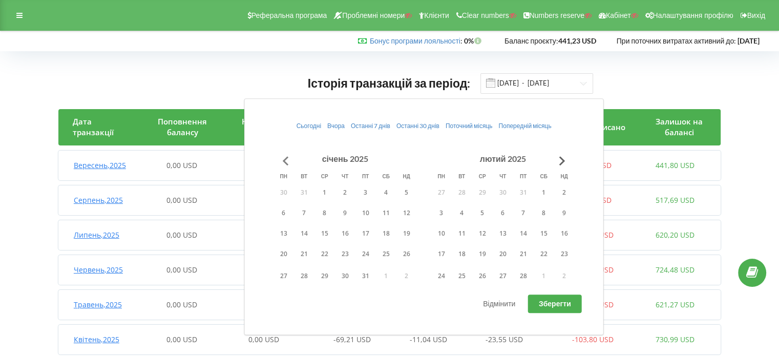
click at [290, 159] on button "Go to previous month" at bounding box center [286, 161] width 20 height 20
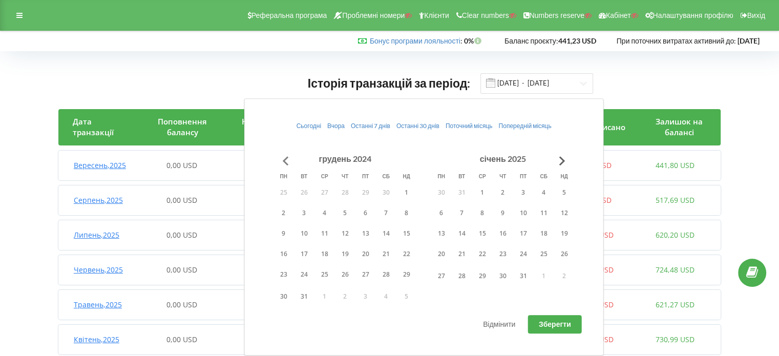
click at [290, 159] on button "Go to previous month" at bounding box center [286, 161] width 20 height 20
click at [365, 191] on button "1" at bounding box center [366, 192] width 20 height 15
click at [567, 161] on button "Go to next month" at bounding box center [562, 161] width 20 height 20
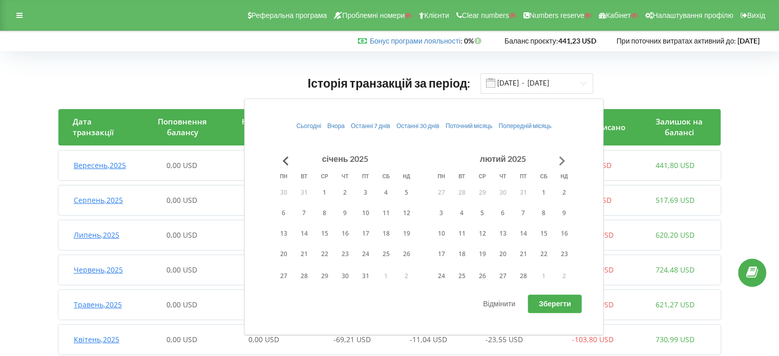
click at [566, 159] on button "Go to next month" at bounding box center [562, 161] width 20 height 20
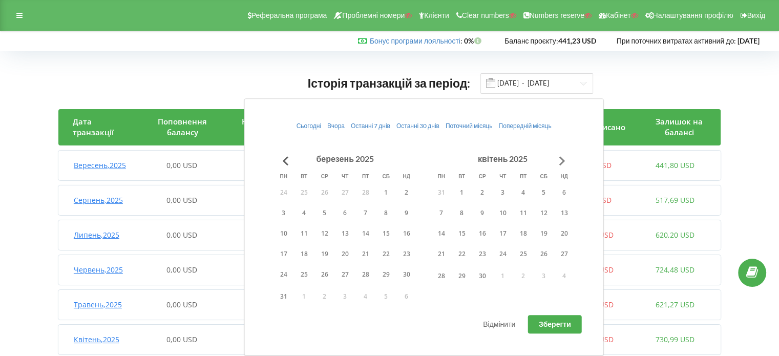
click at [566, 159] on button "Go to next month" at bounding box center [562, 161] width 20 height 20
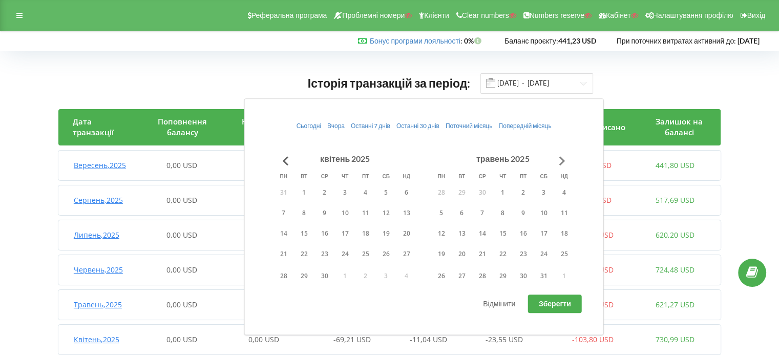
click at [564, 160] on button "Go to next month" at bounding box center [562, 161] width 20 height 20
click at [565, 160] on button "Go to next month" at bounding box center [562, 161] width 20 height 20
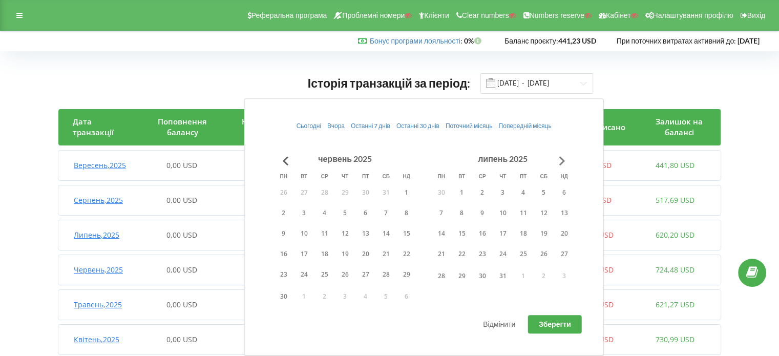
click at [565, 160] on button "Go to next month" at bounding box center [562, 161] width 20 height 20
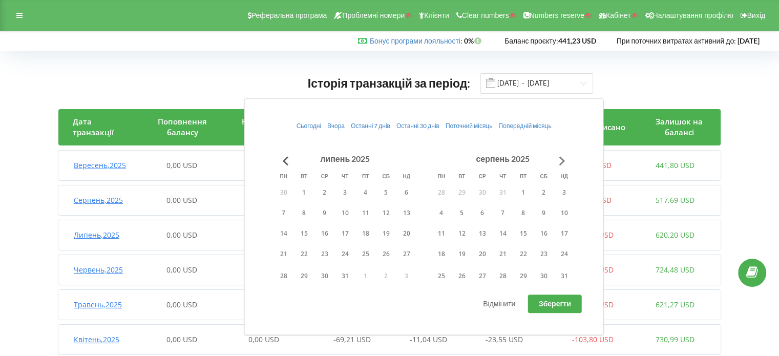
click at [565, 160] on button "Go to next month" at bounding box center [562, 161] width 20 height 20
click at [544, 192] on button "1" at bounding box center [544, 192] width 20 height 15
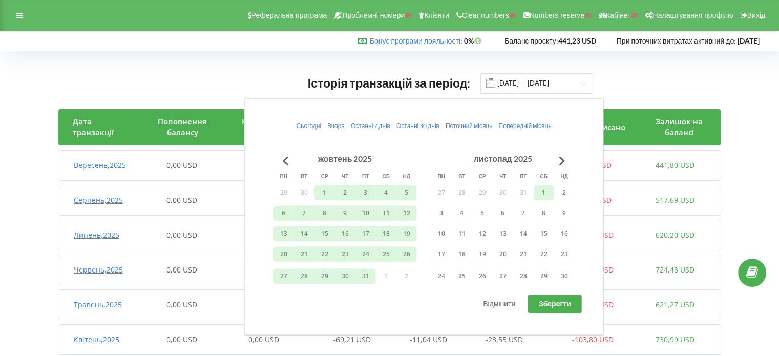
click at [553, 303] on span "Зберегти" at bounding box center [555, 303] width 32 height 9
click at [53, 93] on div "Історія транзакцій за період: 01.11.2024 - 01.11.2025 Дата транзакції Поповненн…" at bounding box center [390, 303] width 758 height 483
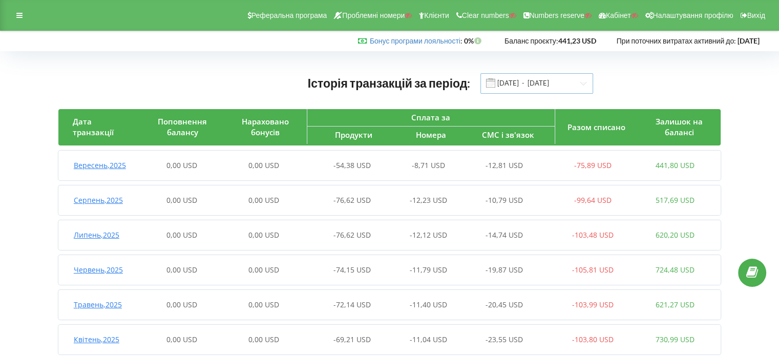
click at [517, 84] on input "01.11.2024 - 01.11.2025" at bounding box center [537, 83] width 113 height 20
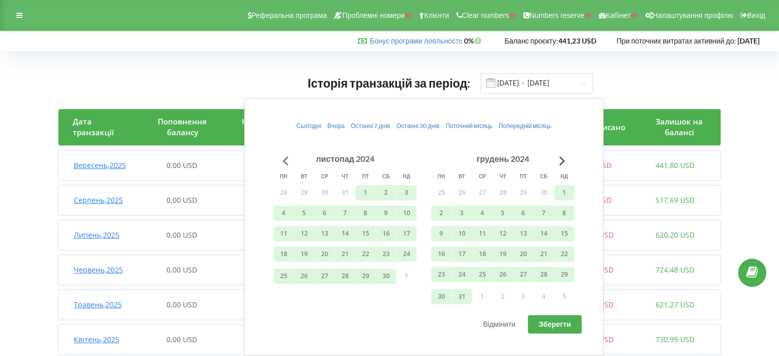
click at [285, 157] on button "Go to previous month" at bounding box center [286, 161] width 20 height 20
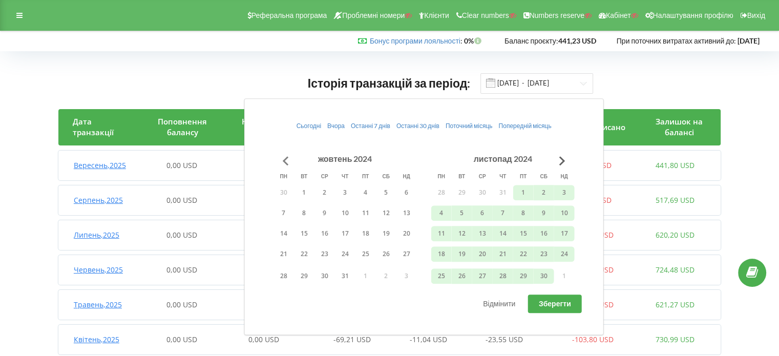
click at [285, 157] on button "Go to previous month" at bounding box center [286, 161] width 20 height 20
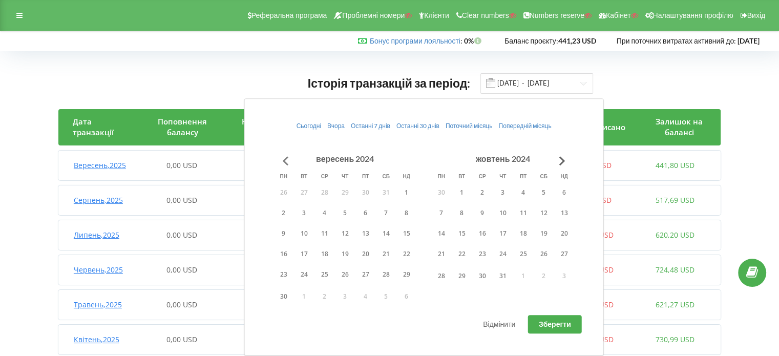
click at [285, 157] on button "Go to previous month" at bounding box center [286, 161] width 20 height 20
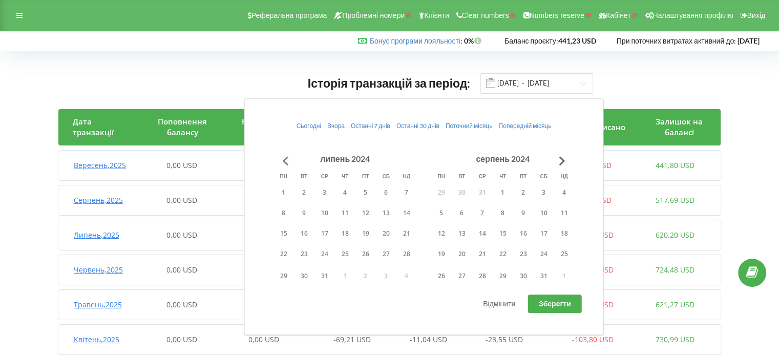
click at [285, 157] on button "Go to previous month" at bounding box center [286, 161] width 20 height 20
click at [288, 164] on button "Go to previous month" at bounding box center [286, 161] width 20 height 20
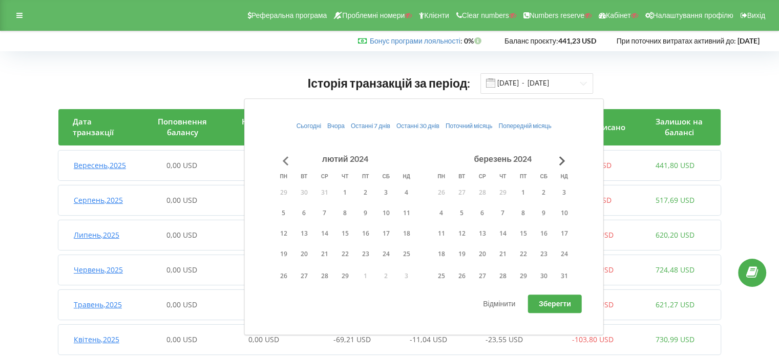
click at [288, 164] on button "Go to previous month" at bounding box center [286, 161] width 20 height 20
click at [285, 190] on button "1" at bounding box center [284, 192] width 20 height 15
click at [562, 162] on button "Go to next month" at bounding box center [562, 161] width 20 height 20
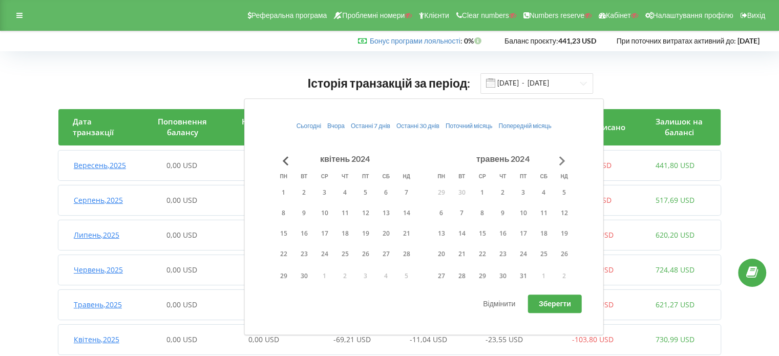
click at [562, 162] on button "Go to next month" at bounding box center [562, 161] width 20 height 20
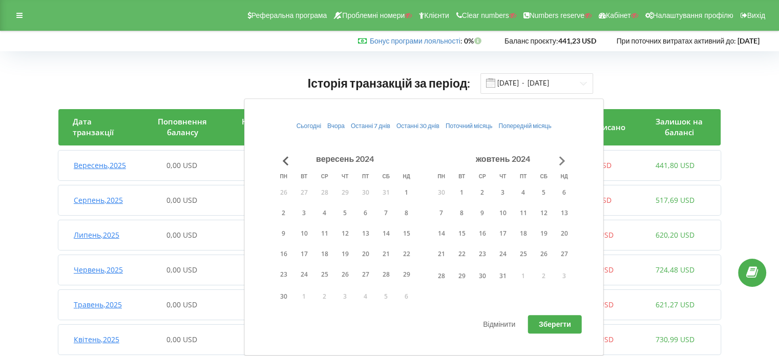
click at [562, 162] on button "Go to next month" at bounding box center [562, 161] width 20 height 20
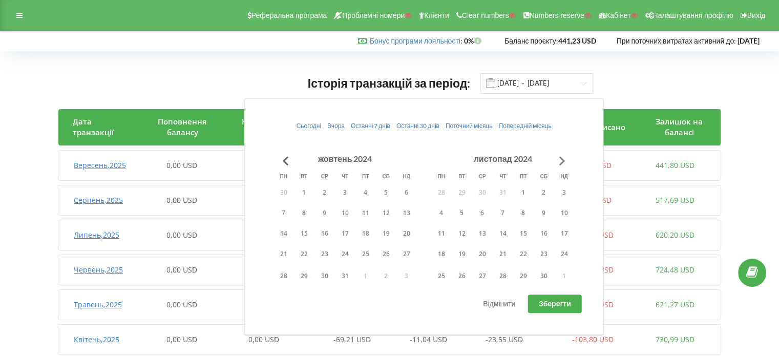
click at [562, 162] on button "Go to next month" at bounding box center [562, 161] width 20 height 20
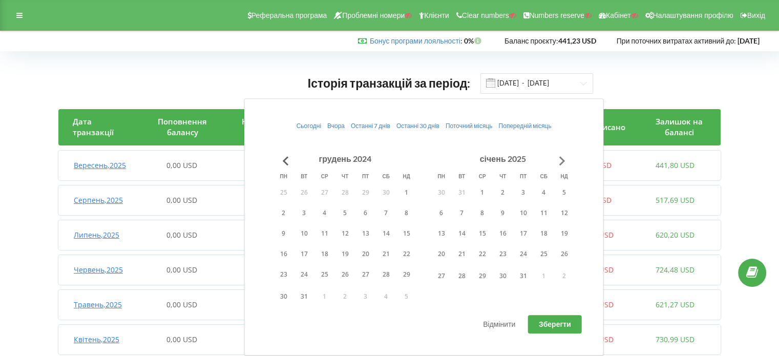
click at [562, 162] on button "Go to next month" at bounding box center [562, 161] width 20 height 20
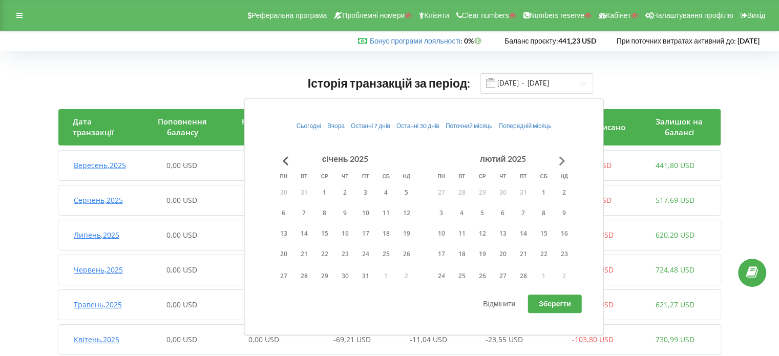
click at [562, 162] on button "Go to next month" at bounding box center [562, 161] width 20 height 20
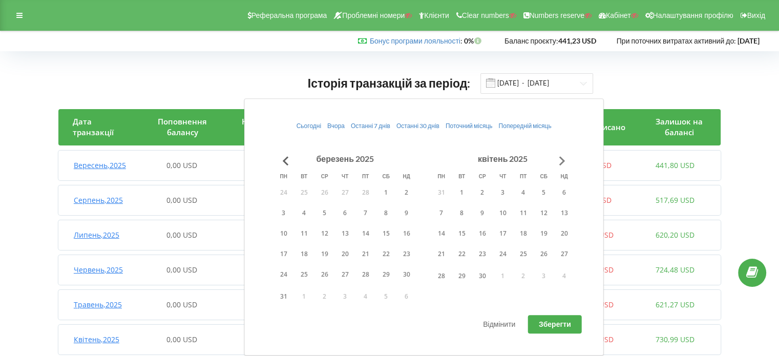
click at [562, 162] on button "Go to next month" at bounding box center [562, 161] width 20 height 20
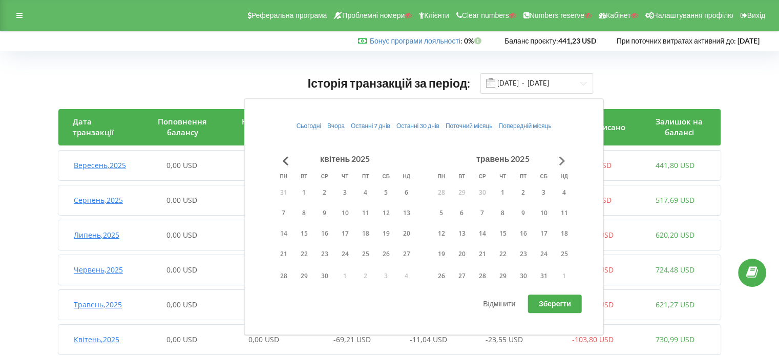
click at [562, 162] on button "Go to next month" at bounding box center [562, 161] width 20 height 20
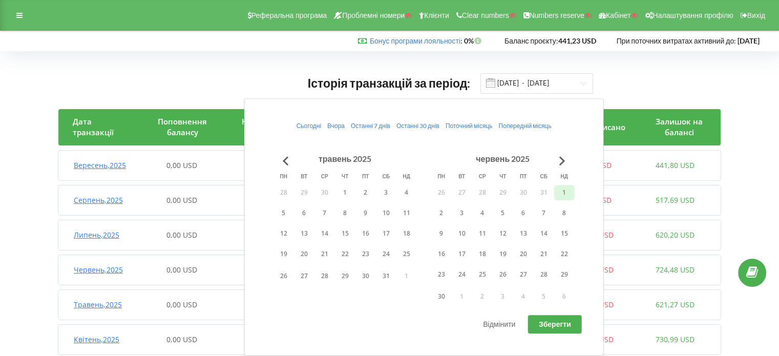
click at [565, 191] on button "1" at bounding box center [564, 192] width 20 height 15
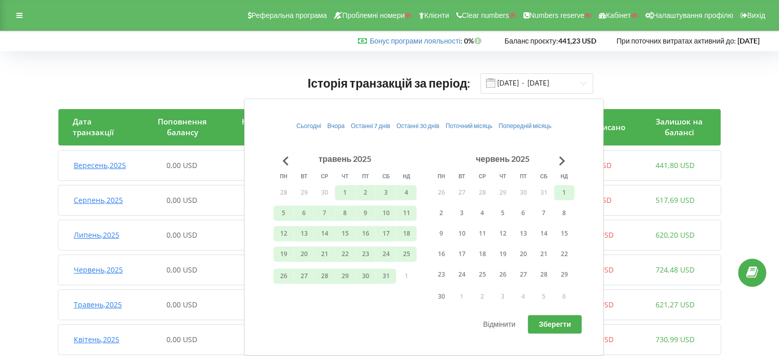
click at [546, 324] on span "Зберегти" at bounding box center [555, 324] width 32 height 9
type input "01.01.2024 - 01.06.2025"
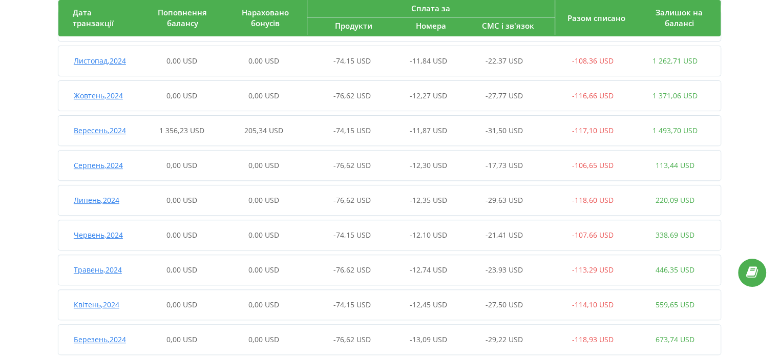
scroll to position [289, 0]
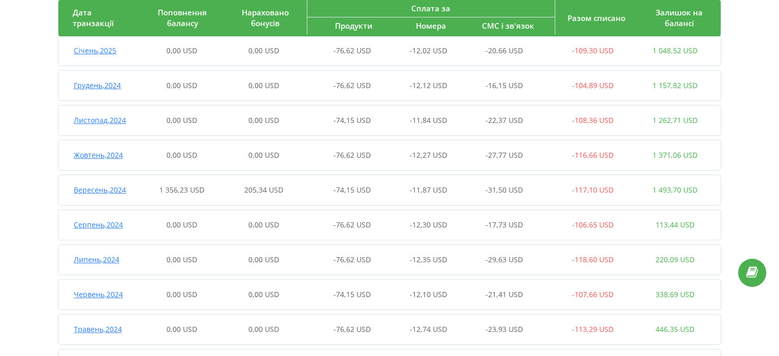
click at [94, 192] on span "Вересень , 2024" at bounding box center [100, 190] width 52 height 10
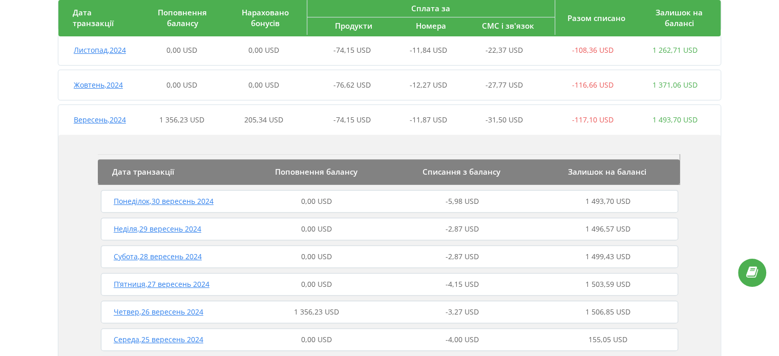
scroll to position [391, 0]
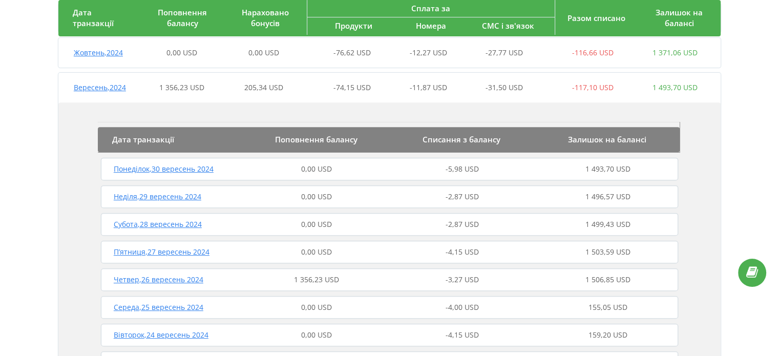
click at [193, 280] on span "Четвер , 26 вересень 2024" at bounding box center [159, 280] width 90 height 10
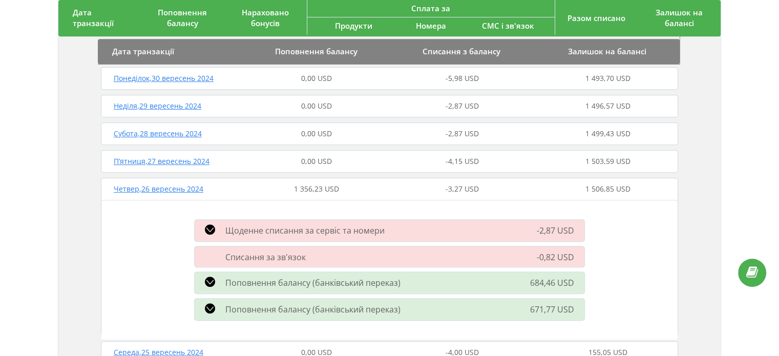
scroll to position [494, 0]
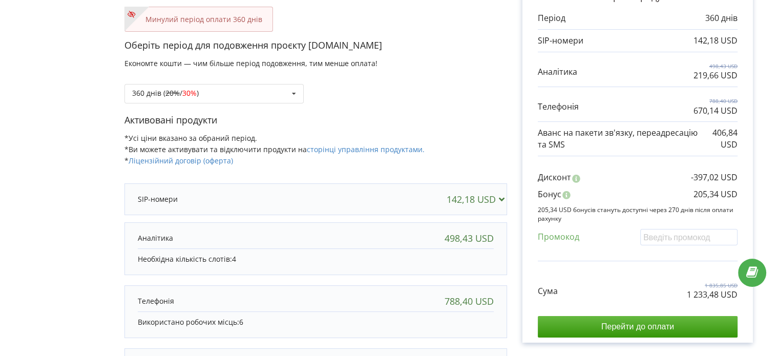
scroll to position [108, 0]
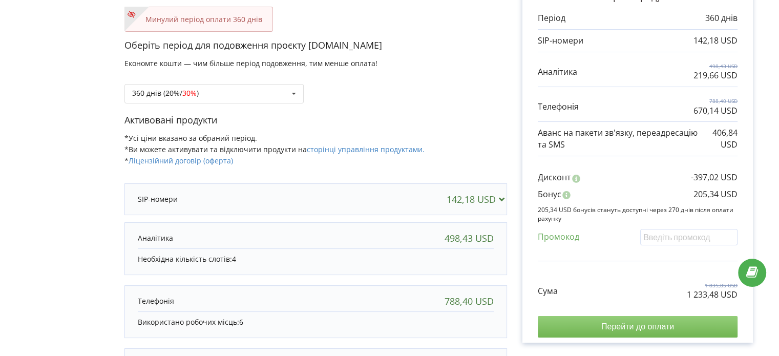
click at [656, 328] on input "Перейти до оплати" at bounding box center [638, 327] width 200 height 22
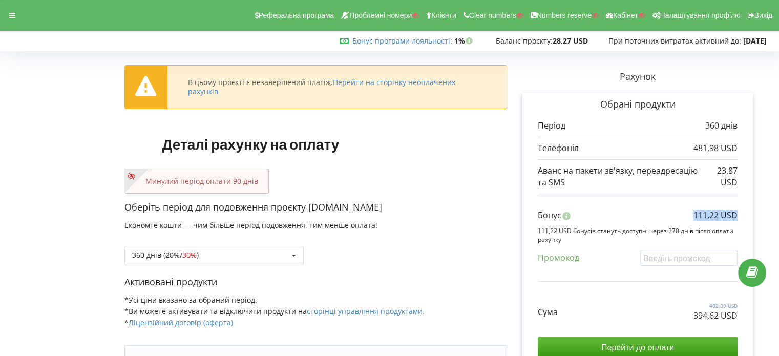
copy p "111,22 USD"
drag, startPoint x: 733, startPoint y: 212, endPoint x: 670, endPoint y: 221, distance: 63.2
click at [670, 221] on div "Обрані продукти Період 360 днів 481,98 USD 23,87 USD" at bounding box center [638, 228] width 231 height 271
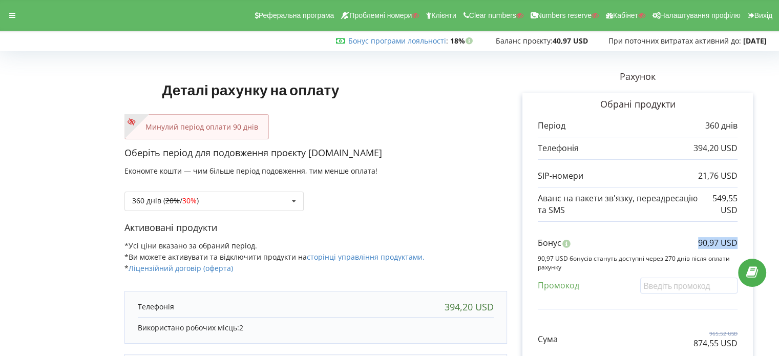
copy p "90,97 USD"
drag, startPoint x: 688, startPoint y: 243, endPoint x: 759, endPoint y: 243, distance: 71.7
click at [759, 243] on div "Рахунок Обрані продукти Період 360 днів 394,20 USD 21,76 USD 549,55 USD Бонус 9…" at bounding box center [637, 272] width 261 height 435
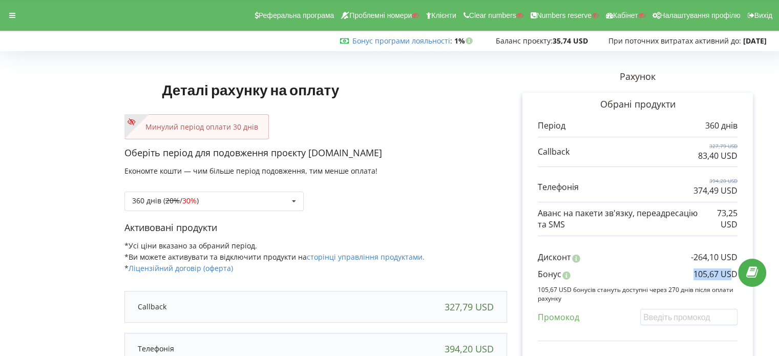
copy p "105,67 US"
drag, startPoint x: 693, startPoint y: 272, endPoint x: 731, endPoint y: 277, distance: 38.3
click at [733, 278] on p "105,67 USD" at bounding box center [716, 275] width 44 height 12
click at [690, 274] on div "Бонус 105,67 USD" at bounding box center [638, 277] width 200 height 17
drag, startPoint x: 690, startPoint y: 274, endPoint x: 449, endPoint y: 16, distance: 352.8
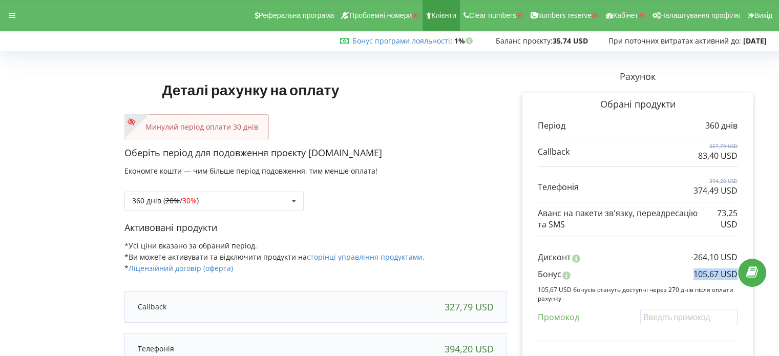
click at [732, 275] on div "Бонус 105,67 USD" at bounding box center [638, 277] width 200 height 17
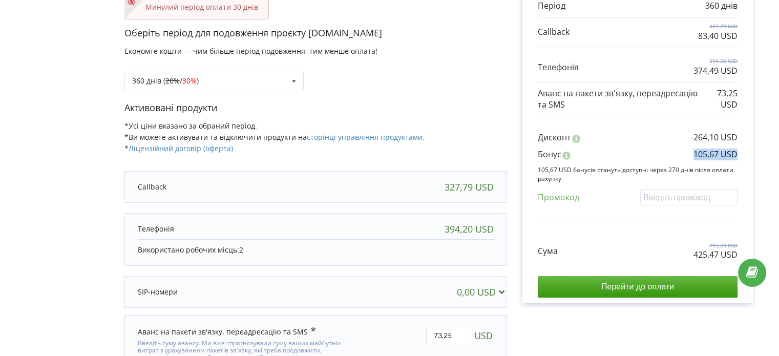
scroll to position [154, 0]
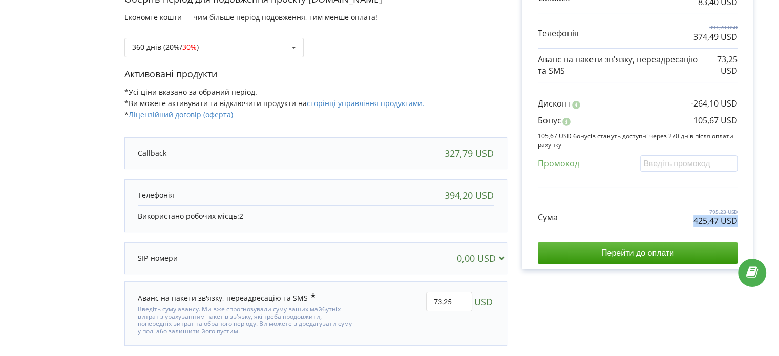
copy p "425,47 USD"
drag, startPoint x: 695, startPoint y: 217, endPoint x: 753, endPoint y: 218, distance: 57.4
click at [753, 218] on div "Обрані продукти Період 360 днів 327,79 USD 83,40 USD 394,20 USD" at bounding box center [638, 104] width 231 height 331
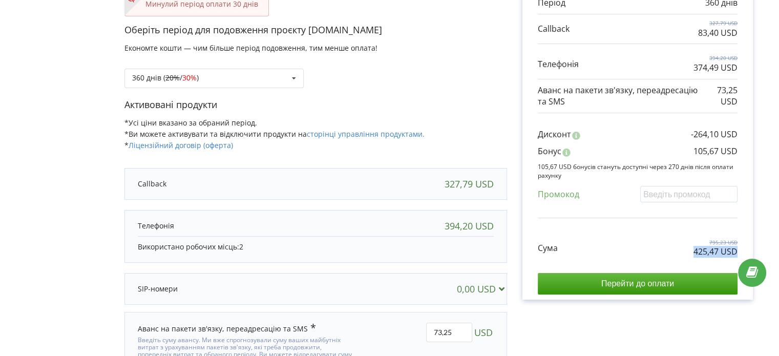
scroll to position [0, 0]
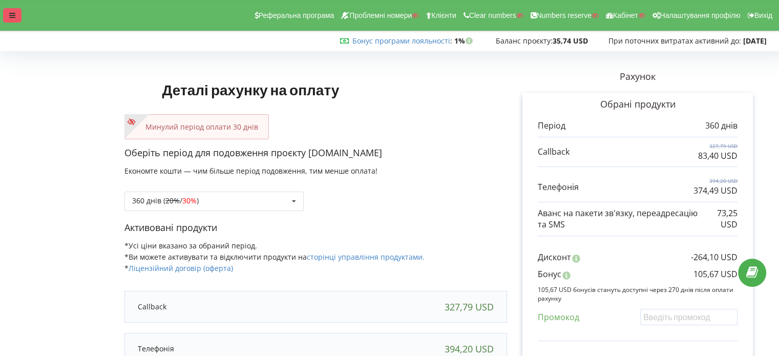
click at [13, 12] on icon at bounding box center [12, 15] width 6 height 7
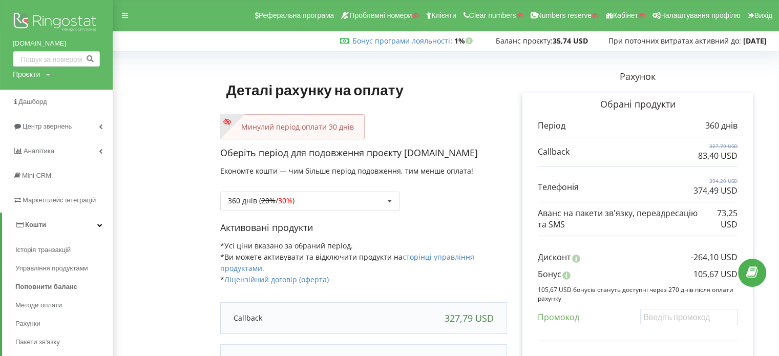
click at [29, 76] on div "Проєкти" at bounding box center [26, 74] width 27 height 10
click at [36, 97] on input "text" at bounding box center [44, 95] width 51 height 15
paste input "[DOMAIN_NAME]"
type input "[DOMAIN_NAME]"
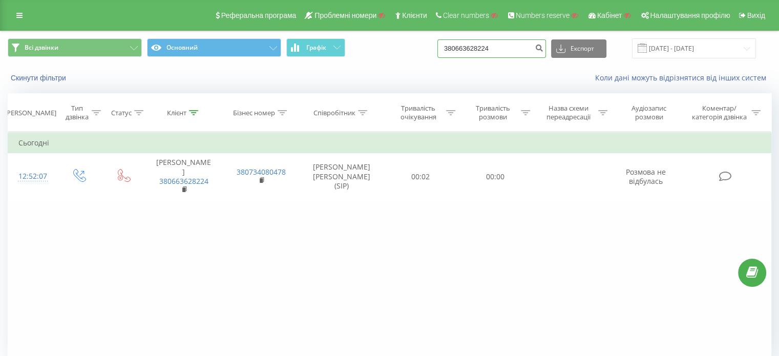
click at [463, 51] on input "380663628224" at bounding box center [492, 48] width 109 height 18
paste input "9277775"
type input "380669277775"
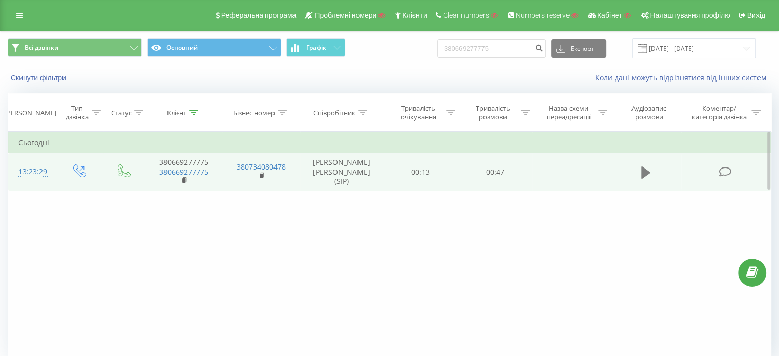
click at [648, 169] on icon at bounding box center [646, 173] width 9 height 14
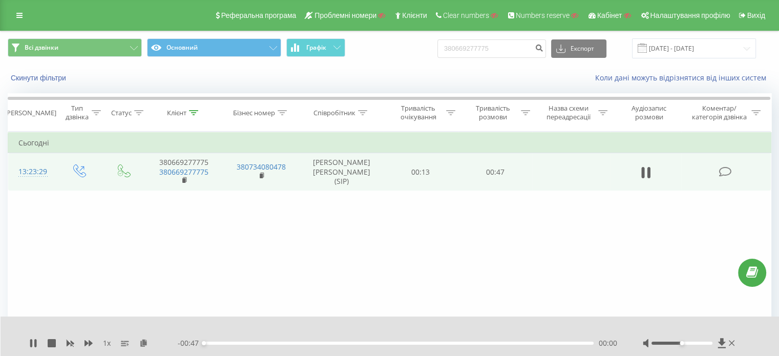
click at [28, 347] on div "1 x - 00:47 00:00 00:00" at bounding box center [390, 336] width 779 height 39
click at [31, 344] on icon at bounding box center [31, 343] width 2 height 8
click at [142, 340] on icon at bounding box center [143, 342] width 9 height 7
click at [491, 47] on input "380669277775" at bounding box center [492, 48] width 109 height 18
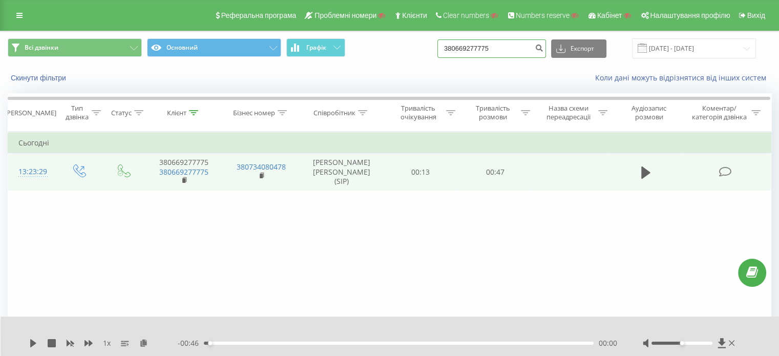
click at [491, 47] on input "380669277775" at bounding box center [492, 48] width 109 height 18
paste input "[PHONE_NUMBER]"
click at [502, 50] on input "[PHONE_NUMBER]" at bounding box center [492, 48] width 109 height 18
click at [504, 51] on input "[PHONE_NUMBER]" at bounding box center [492, 48] width 109 height 18
click at [493, 49] on input "[PHONE_NUMBER]" at bounding box center [492, 48] width 109 height 18
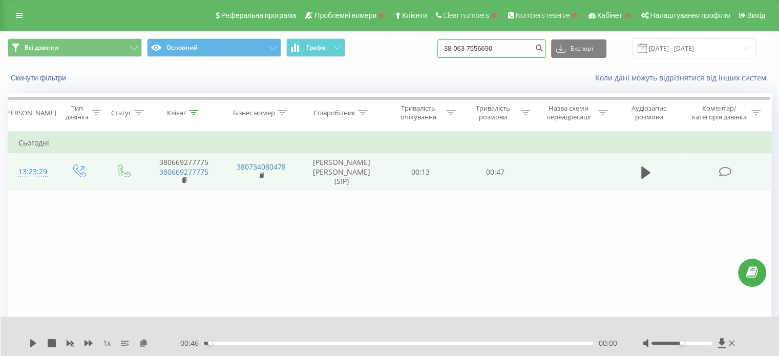
click at [521, 55] on input "38 063 7556690" at bounding box center [492, 48] width 109 height 18
type input "38 063 7556690"
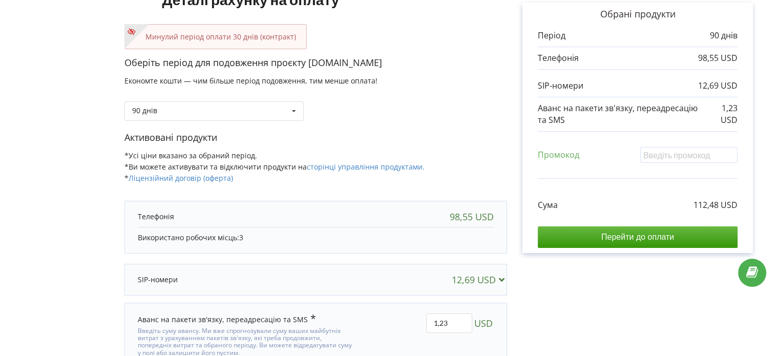
scroll to position [102, 0]
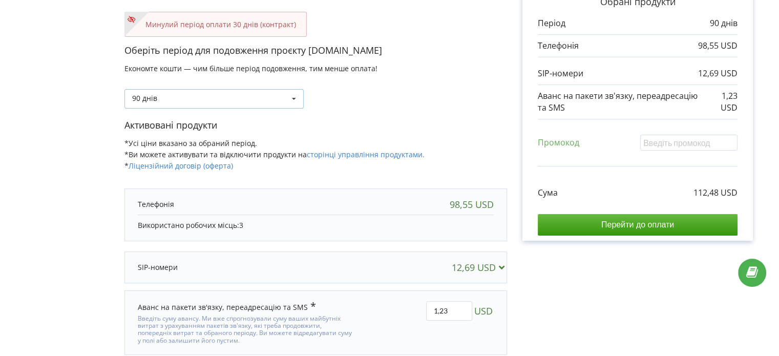
click at [277, 100] on div "90 днів Поповнити баланс без подовження 30 днів 20% / 30% 30% / 40%" at bounding box center [214, 98] width 179 height 19
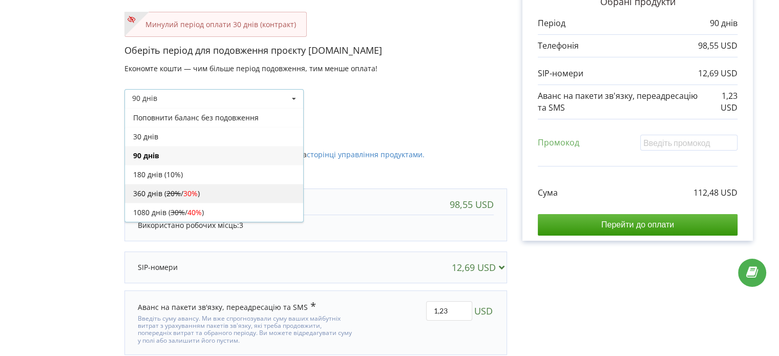
click at [188, 197] on span "30%" at bounding box center [190, 194] width 14 height 10
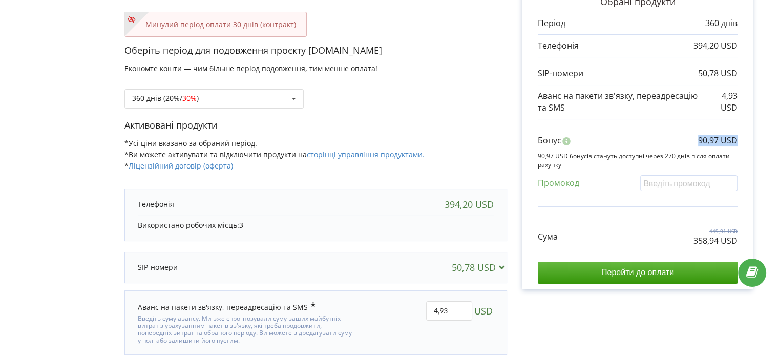
copy p "90,97 USD"
drag, startPoint x: 691, startPoint y: 145, endPoint x: 752, endPoint y: 141, distance: 61.6
click at [752, 141] on div "Обрані продукти Період 360 днів 394,20 USD 50,78 USD 4,93 USD" at bounding box center [638, 139] width 231 height 299
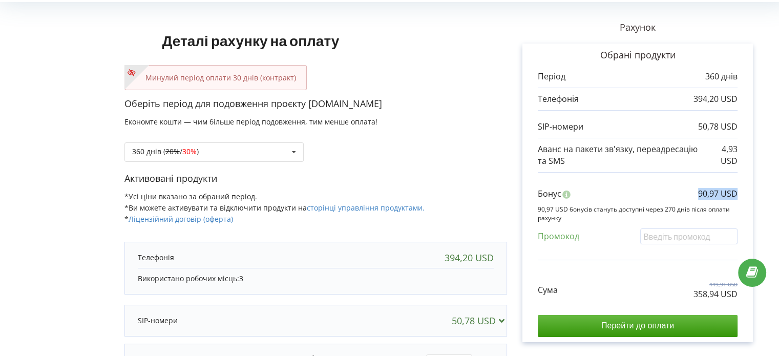
scroll to position [0, 0]
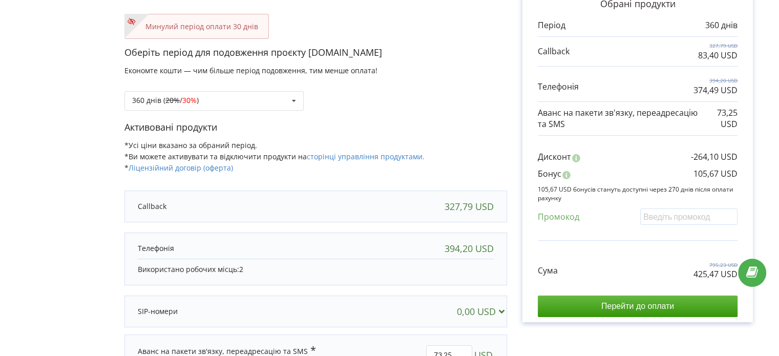
scroll to position [102, 0]
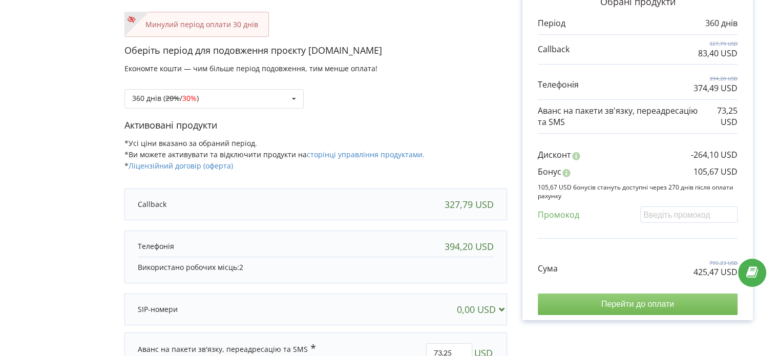
click at [642, 307] on input "Перейти до оплати" at bounding box center [638, 305] width 200 height 22
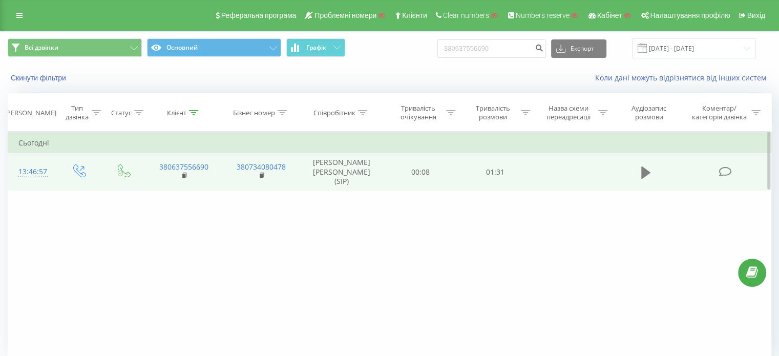
click at [642, 171] on icon at bounding box center [646, 172] width 9 height 12
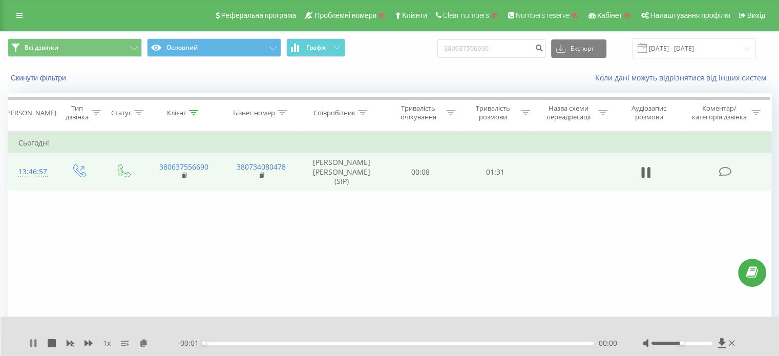
click at [33, 344] on icon at bounding box center [33, 343] width 8 height 8
click at [150, 343] on div "1 x" at bounding box center [103, 343] width 149 height 10
click at [144, 343] on icon at bounding box center [143, 342] width 9 height 7
